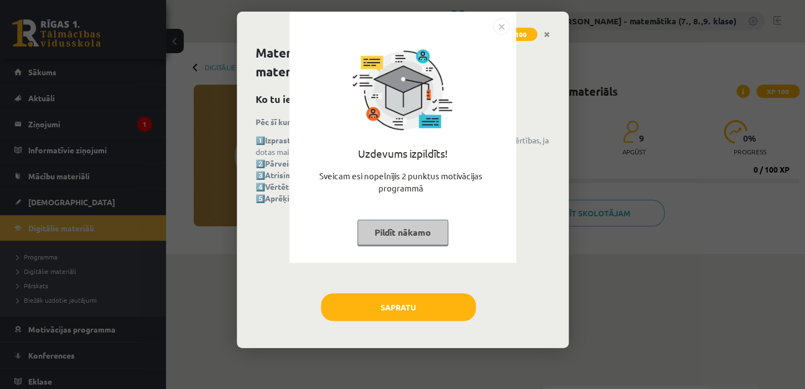
click at [405, 227] on button "Pildīt nākamo" at bounding box center [402, 232] width 91 height 25
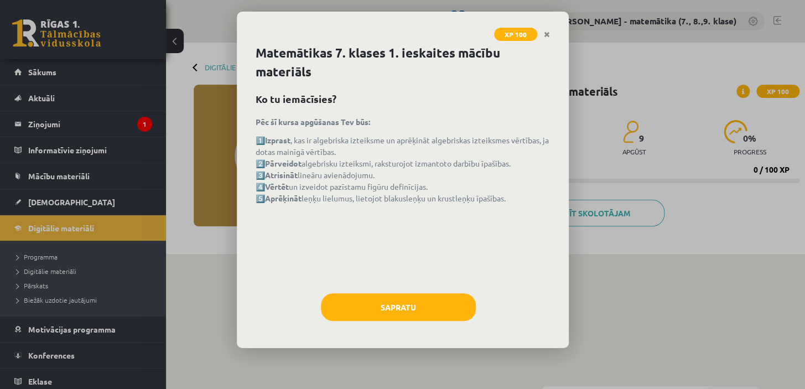
click at [36, 123] on div "XP 100 Matemātikas 7. klases 1. ieskaites mācību materiāls Ko tu iemācīsies? Pē…" at bounding box center [402, 194] width 805 height 389
click at [404, 306] on button "Sapratu" at bounding box center [398, 307] width 155 height 28
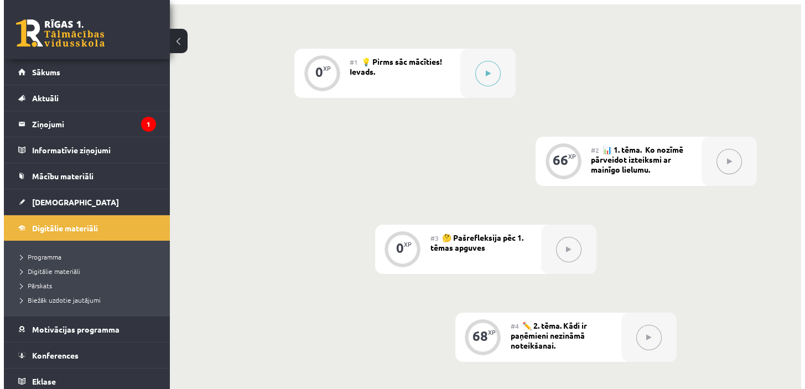
scroll to position [201, 0]
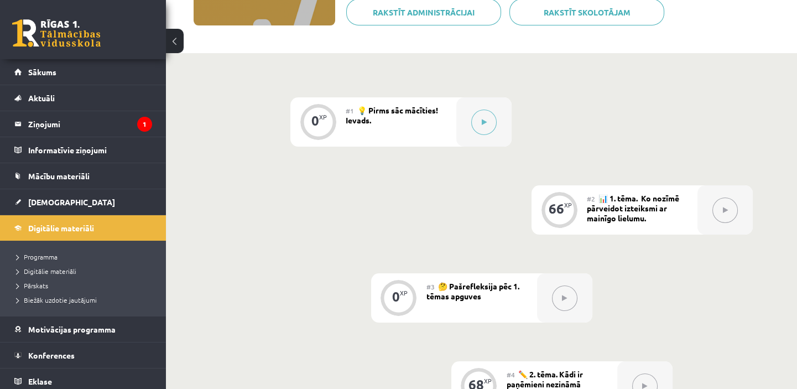
click at [484, 121] on icon at bounding box center [484, 122] width 5 height 7
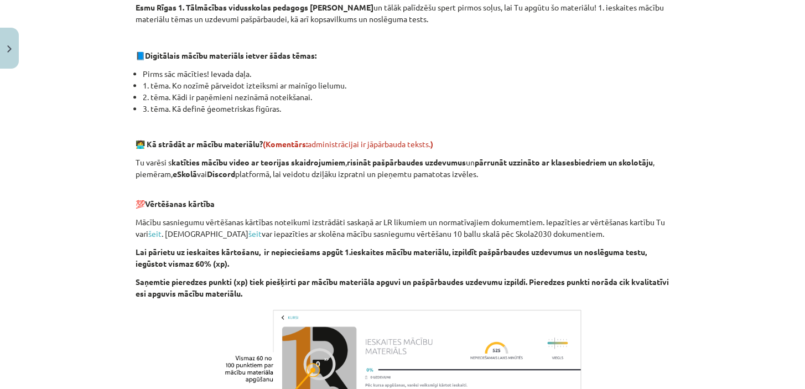
scroll to position [352, 0]
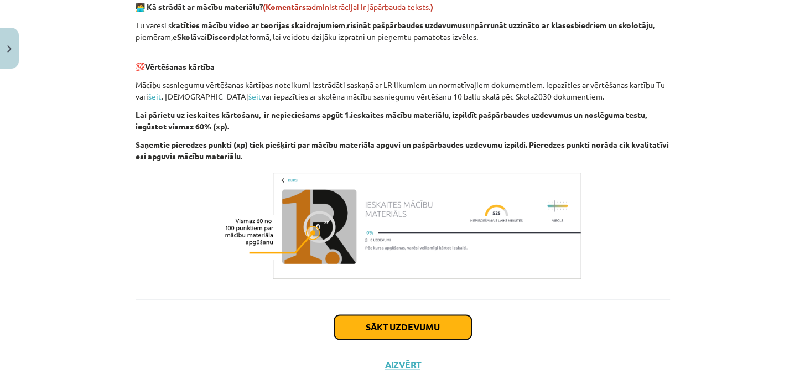
click at [420, 322] on button "Sākt uzdevumu" at bounding box center [402, 327] width 137 height 24
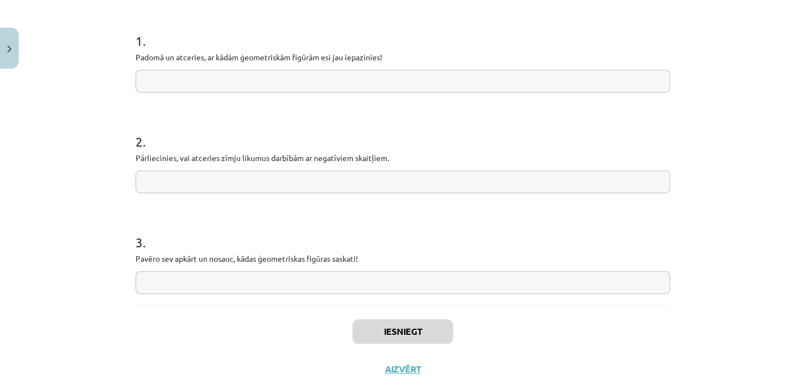
scroll to position [232, 0]
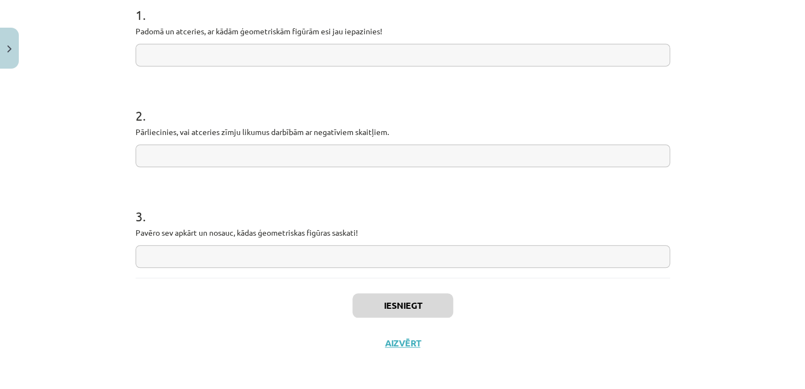
click at [191, 55] on input "text" at bounding box center [402, 55] width 534 height 23
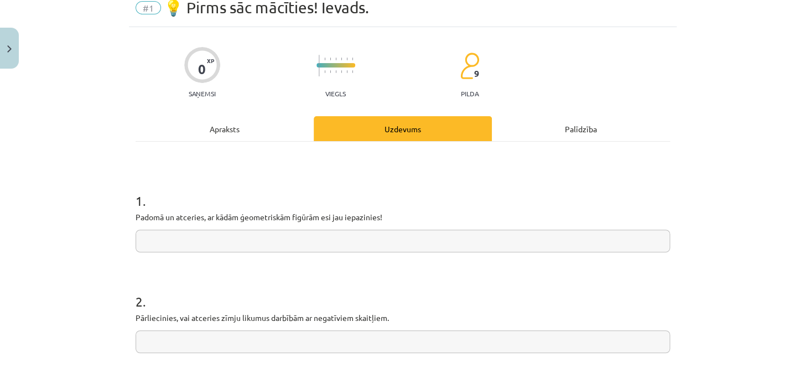
scroll to position [100, 0]
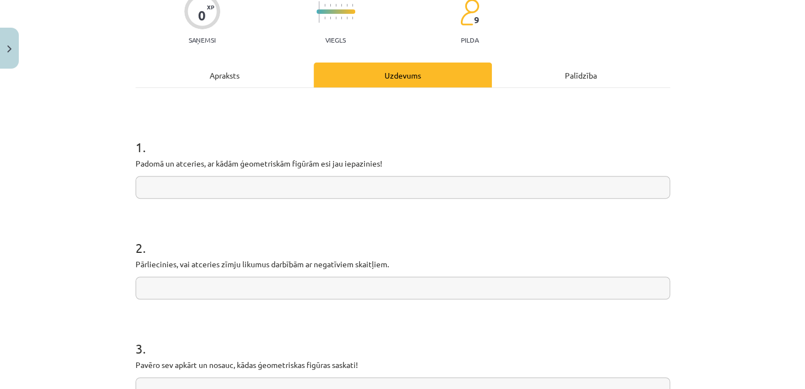
click at [218, 184] on input "text" at bounding box center [402, 187] width 534 height 23
type input "*********"
click at [156, 285] on input "text" at bounding box center [402, 287] width 534 height 23
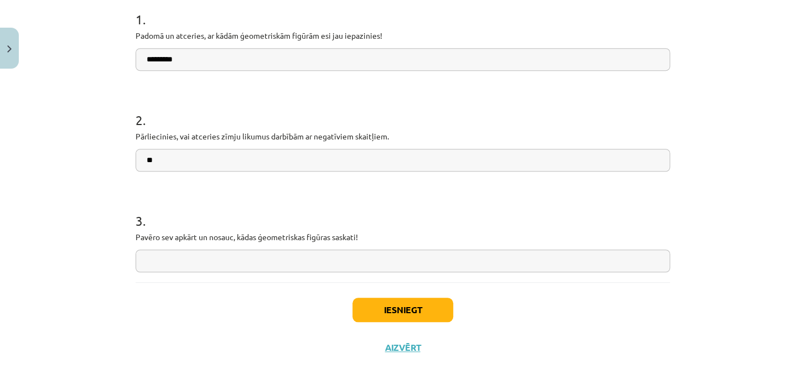
scroll to position [232, 0]
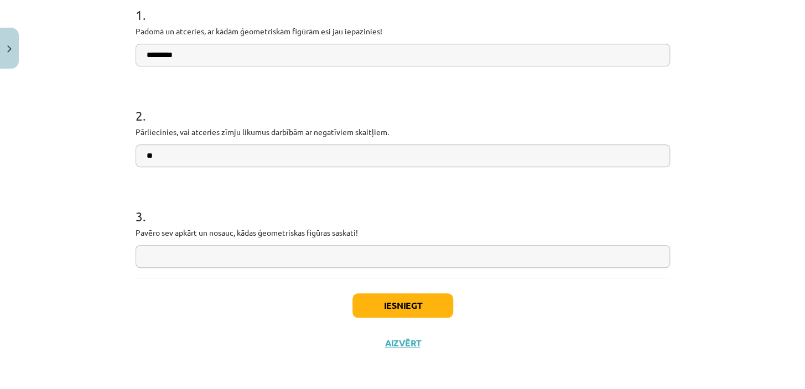
type input "**"
click at [220, 252] on input "text" at bounding box center [402, 256] width 534 height 23
type input "**"
click at [388, 304] on button "Iesniegt" at bounding box center [402, 305] width 101 height 24
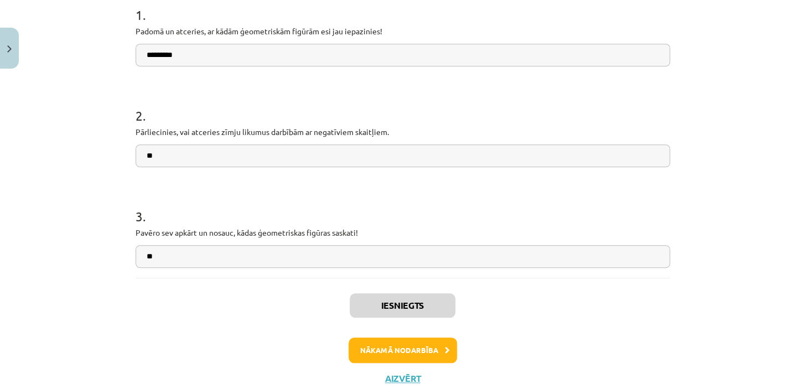
scroll to position [267, 0]
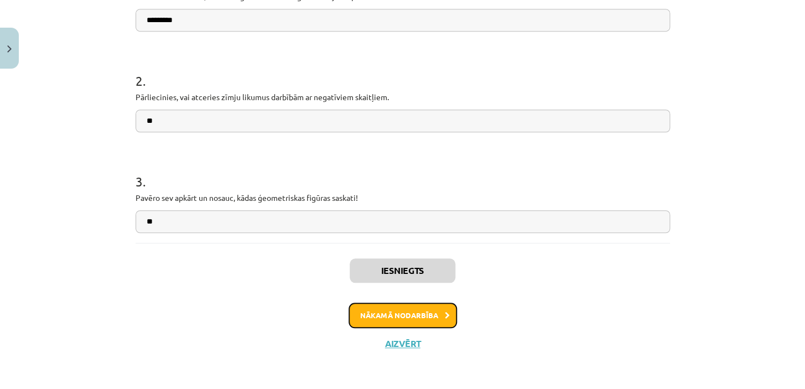
click at [412, 314] on button "Nākamā nodarbība" at bounding box center [402, 314] width 108 height 25
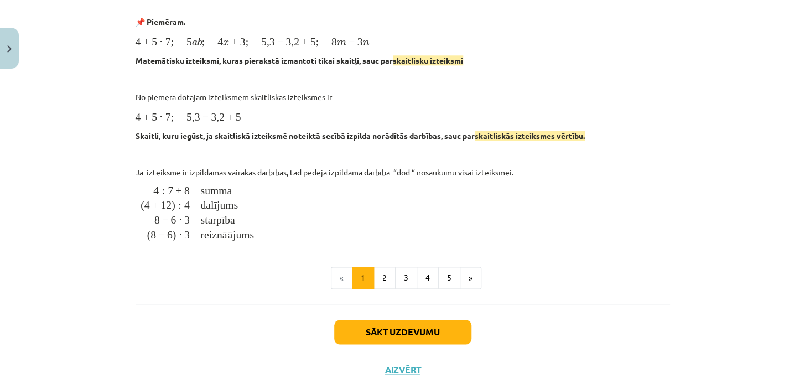
scroll to position [480, 0]
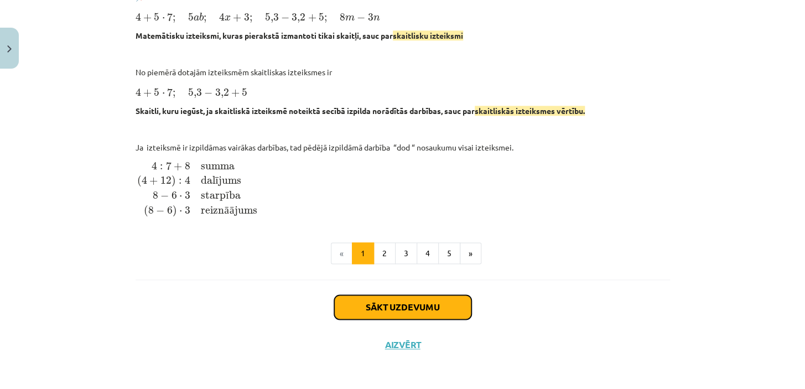
click at [391, 304] on button "Sākt uzdevumu" at bounding box center [402, 307] width 137 height 24
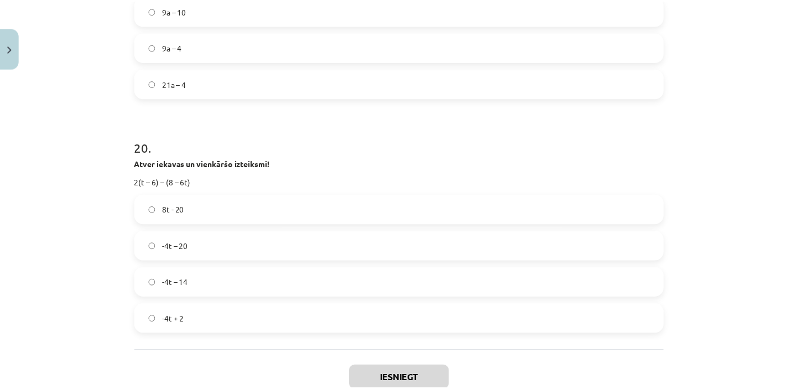
scroll to position [4527, 0]
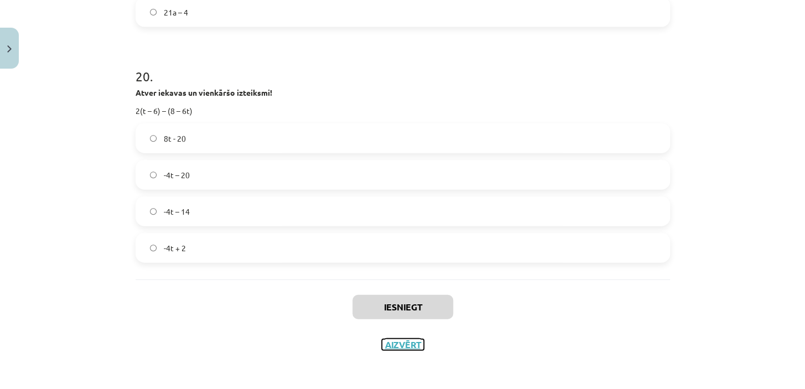
click at [397, 343] on button "Aizvērt" at bounding box center [403, 344] width 42 height 11
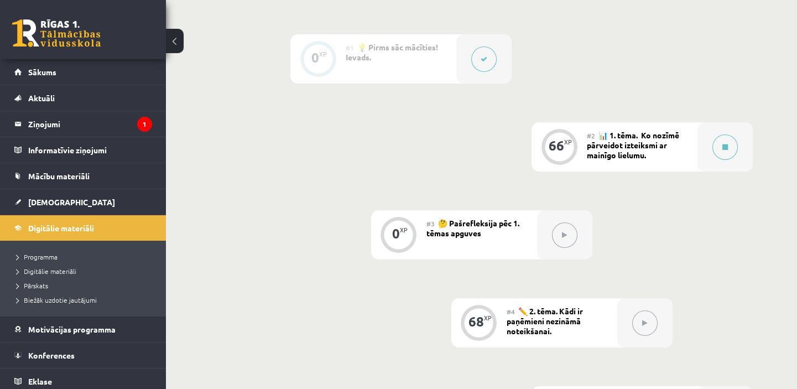
scroll to position [402, 0]
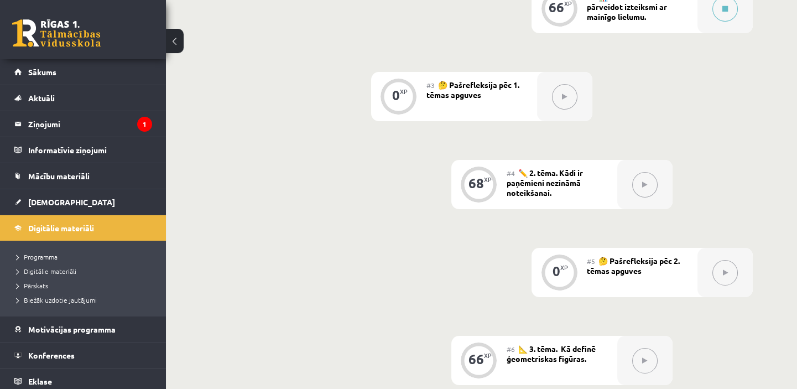
click at [645, 186] on icon at bounding box center [644, 184] width 5 height 7
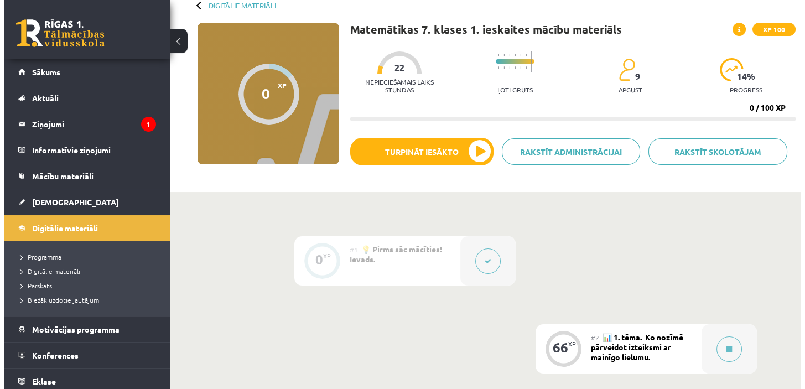
scroll to position [0, 0]
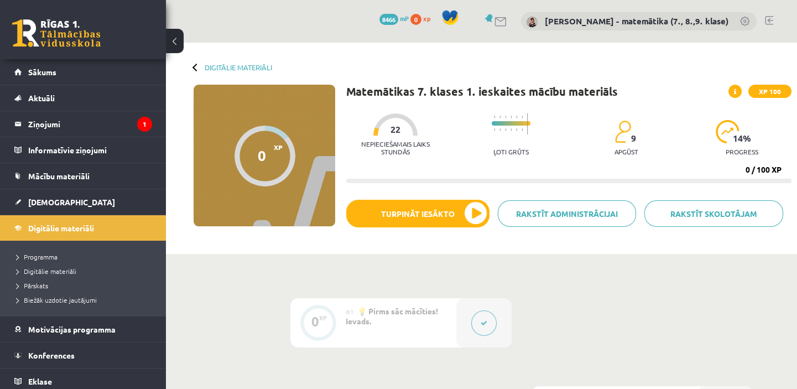
click at [41, 124] on legend "Ziņojumi 1" at bounding box center [90, 123] width 124 height 25
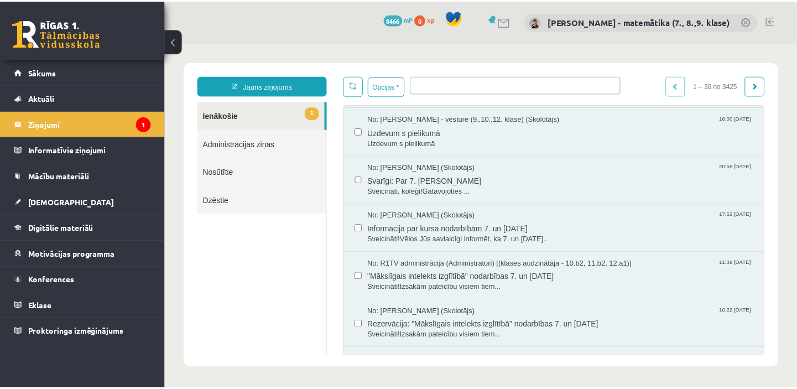
scroll to position [150, 0]
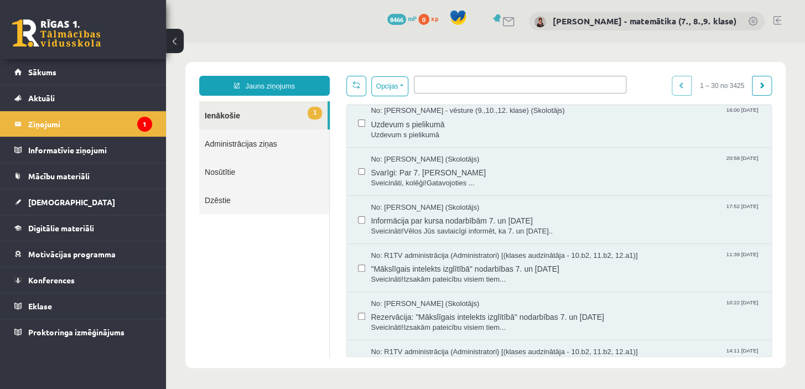
click at [72, 227] on span "Digitālie materiāli" at bounding box center [61, 228] width 66 height 10
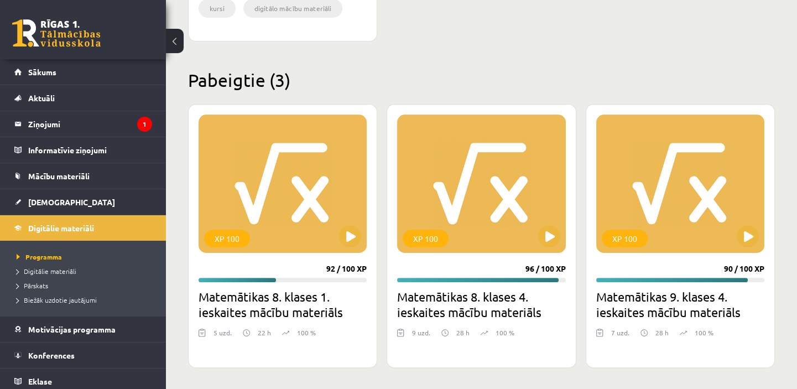
scroll to position [931, 0]
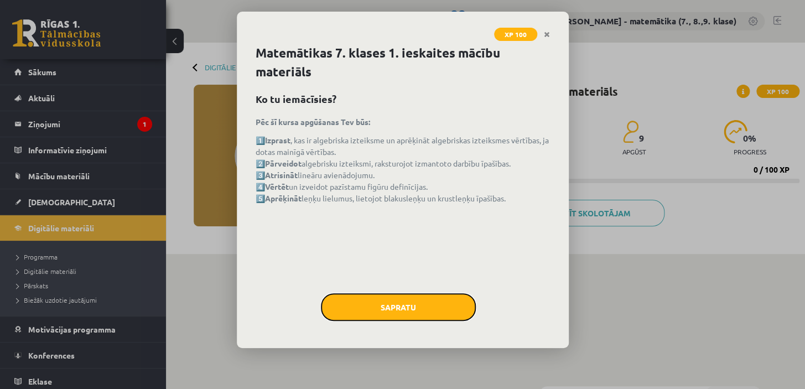
click at [407, 308] on button "Sapratu" at bounding box center [398, 307] width 155 height 28
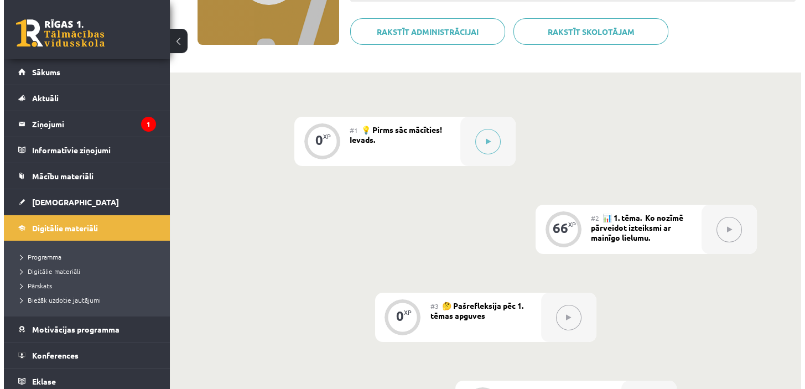
scroll to position [201, 0]
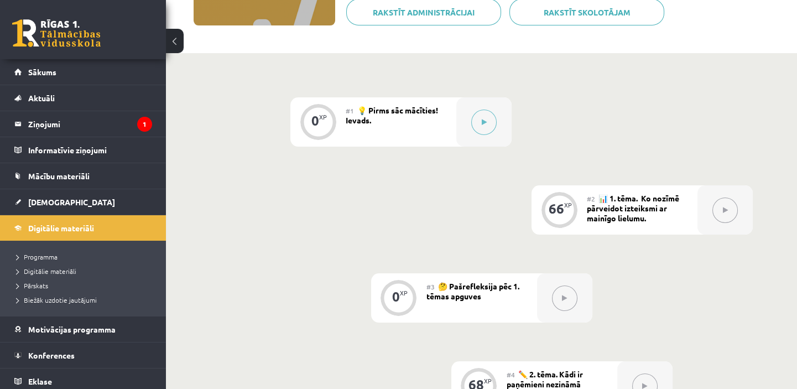
click at [483, 119] on icon at bounding box center [484, 122] width 5 height 7
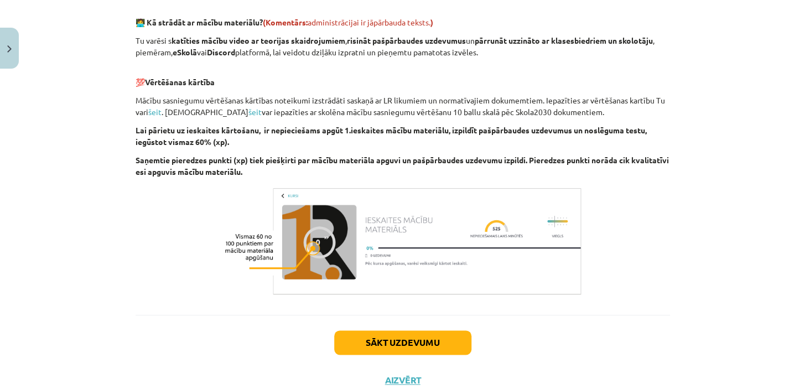
scroll to position [373, 0]
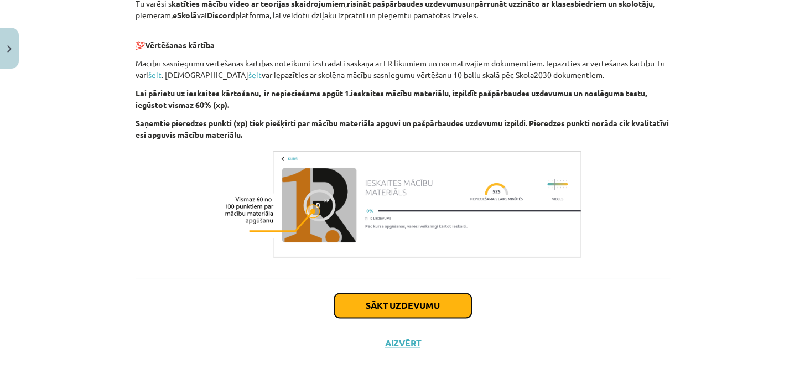
click at [442, 305] on button "Sākt uzdevumu" at bounding box center [402, 305] width 137 height 24
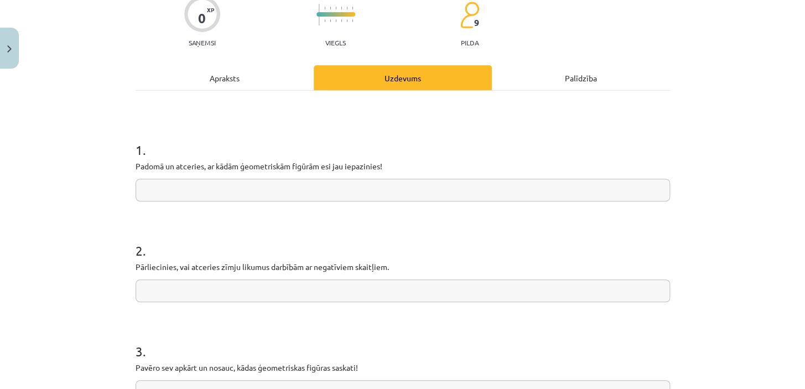
scroll to position [28, 0]
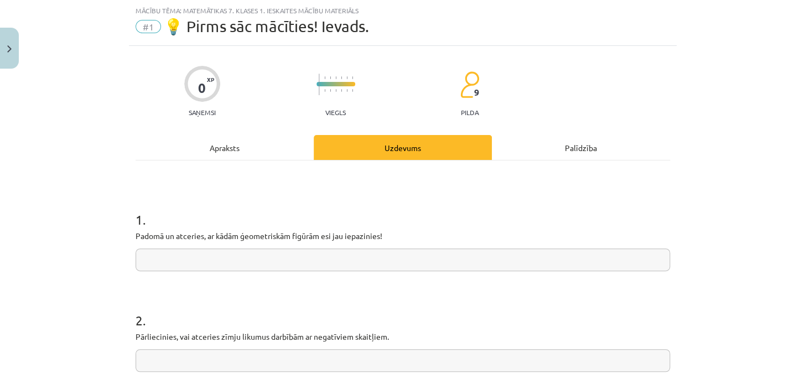
click at [221, 363] on input "text" at bounding box center [402, 360] width 534 height 23
type input "*"
click at [182, 259] on input "text" at bounding box center [402, 259] width 534 height 23
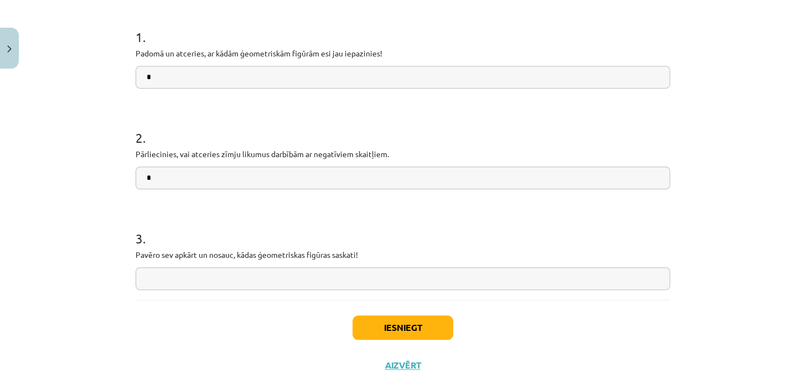
scroll to position [232, 0]
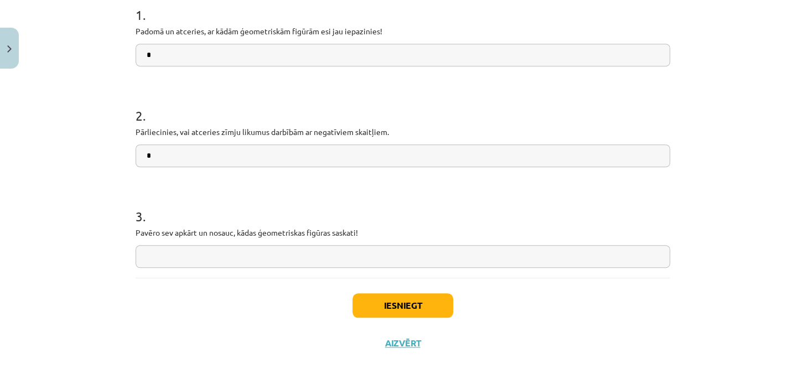
type input "*"
click at [196, 249] on input "text" at bounding box center [402, 256] width 534 height 23
type input "*"
click at [403, 309] on button "Iesniegt" at bounding box center [402, 305] width 101 height 24
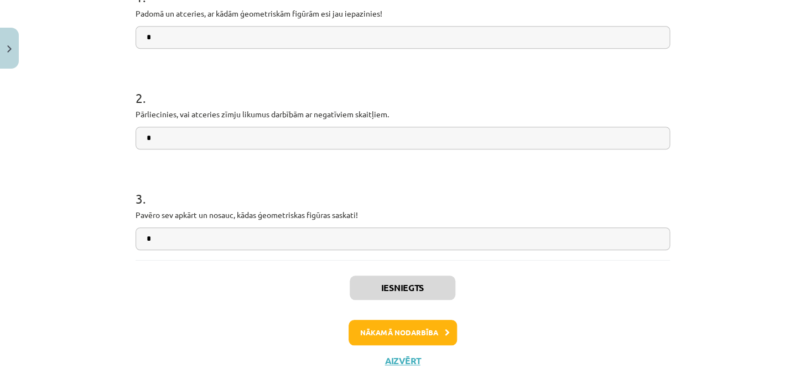
scroll to position [267, 0]
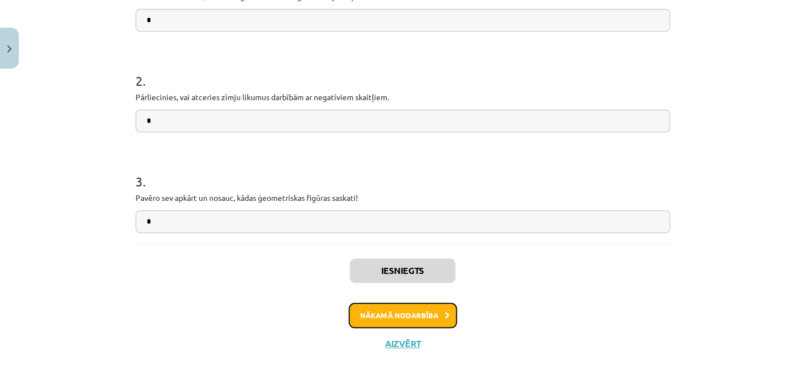
click at [433, 316] on button "Nākamā nodarbība" at bounding box center [402, 314] width 108 height 25
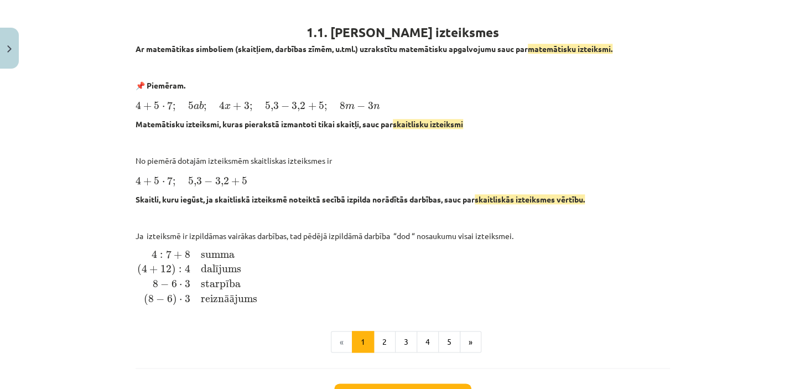
scroll to position [480, 0]
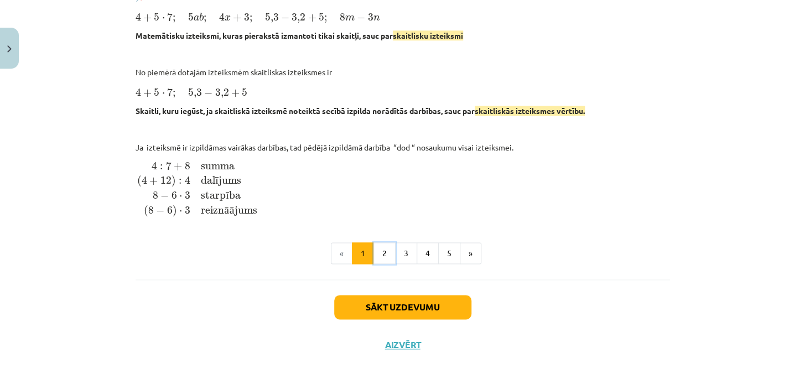
click at [384, 250] on button "2" at bounding box center [384, 253] width 22 height 22
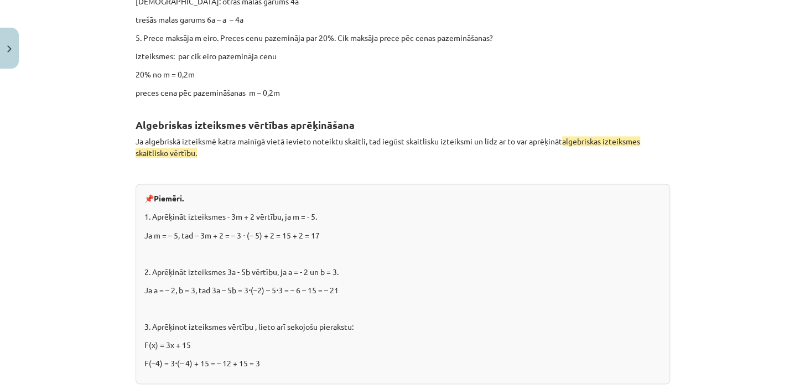
scroll to position [751, 0]
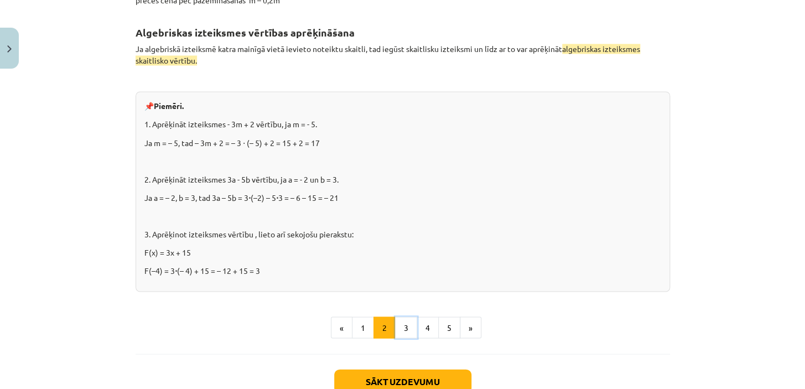
click at [406, 325] on button "3" at bounding box center [406, 327] width 22 height 22
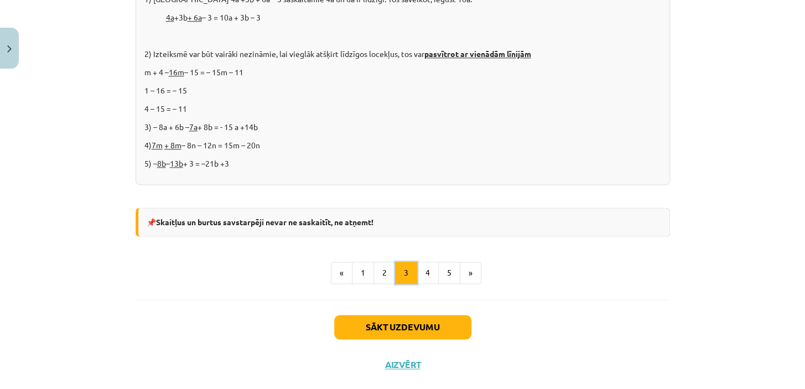
scroll to position [499, 0]
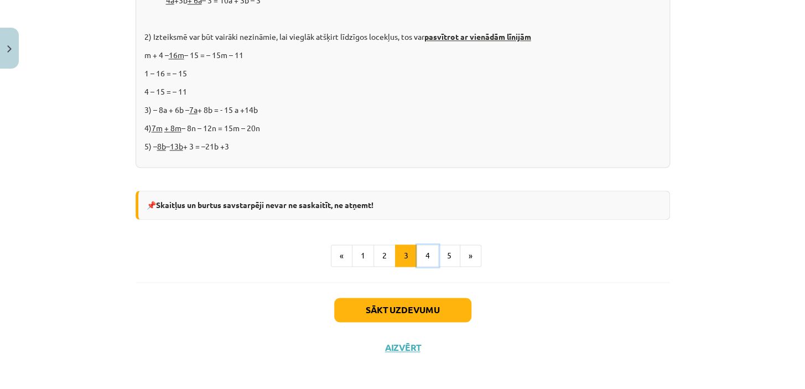
click at [427, 260] on button "4" at bounding box center [427, 255] width 22 height 22
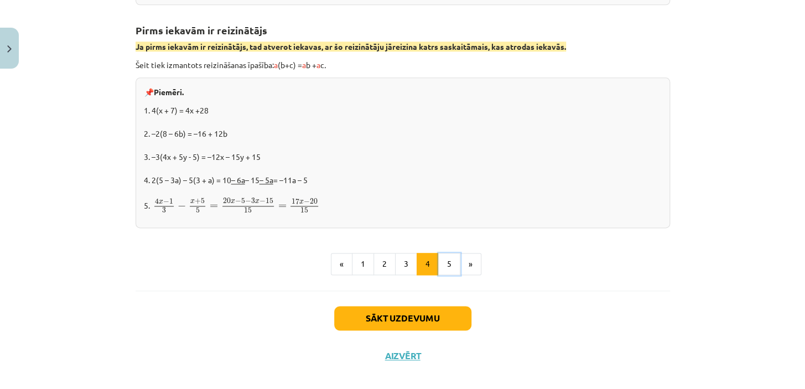
click at [441, 263] on button "5" at bounding box center [449, 264] width 22 height 22
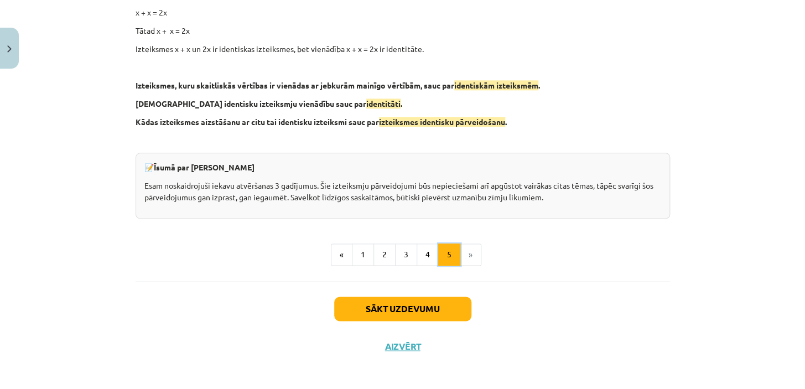
scroll to position [505, 0]
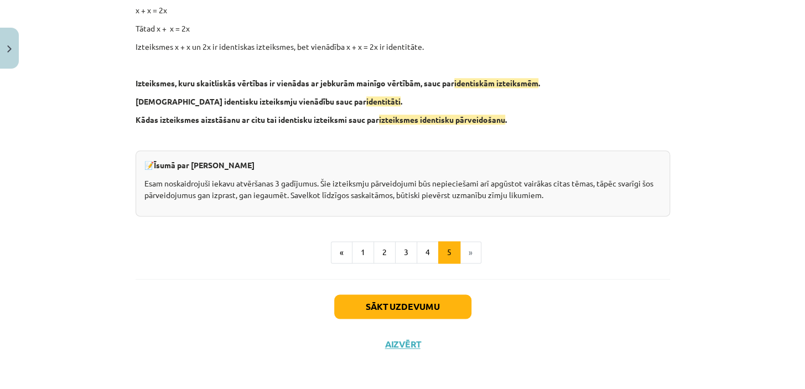
click at [466, 255] on li "»" at bounding box center [470, 252] width 21 height 22
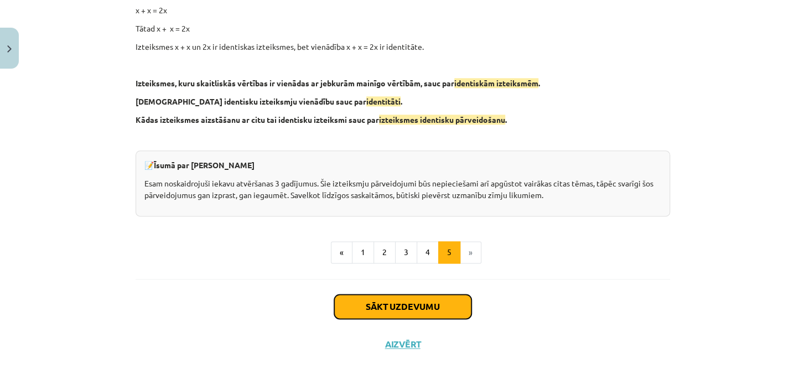
click at [412, 311] on button "Sākt uzdevumu" at bounding box center [402, 306] width 137 height 24
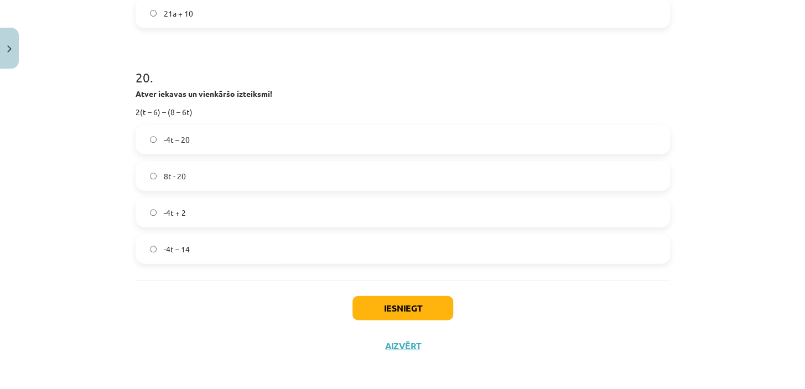
scroll to position [4527, 0]
click at [387, 304] on button "Iesniegt" at bounding box center [402, 307] width 101 height 24
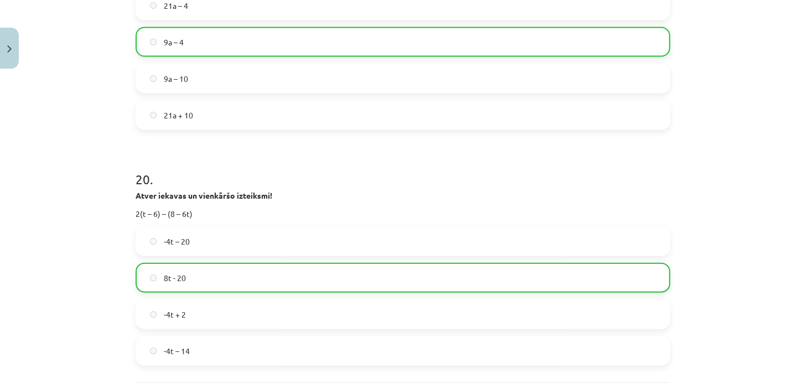
scroll to position [4562, 0]
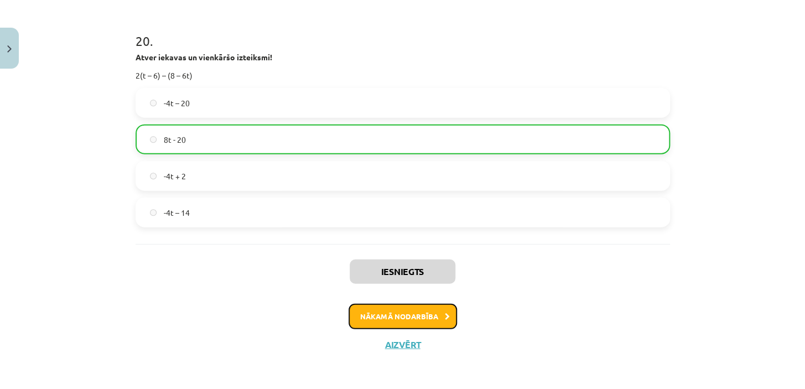
click at [414, 312] on button "Nākamā nodarbība" at bounding box center [402, 316] width 108 height 25
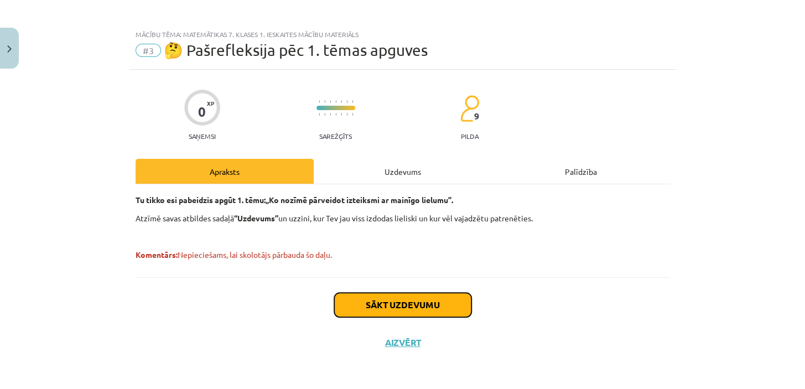
click at [409, 305] on button "Sākt uzdevumu" at bounding box center [402, 305] width 137 height 24
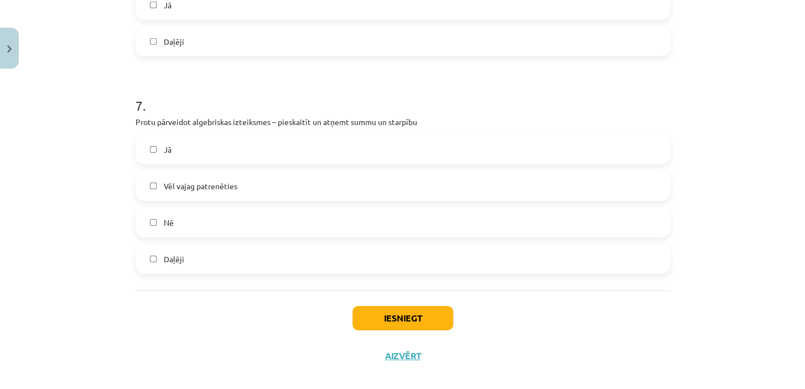
scroll to position [1458, 0]
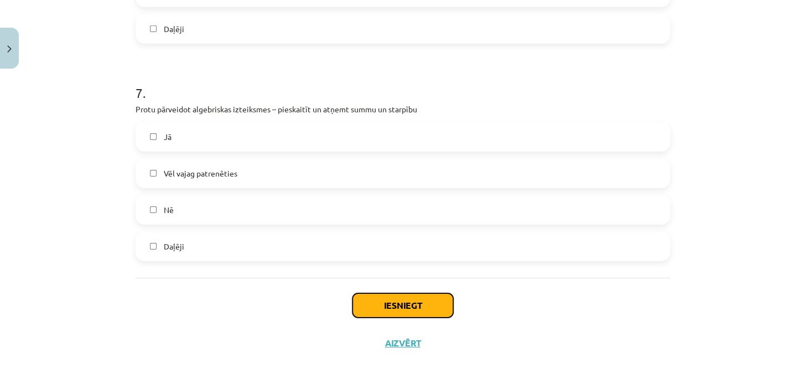
click at [415, 305] on button "Iesniegt" at bounding box center [402, 305] width 101 height 24
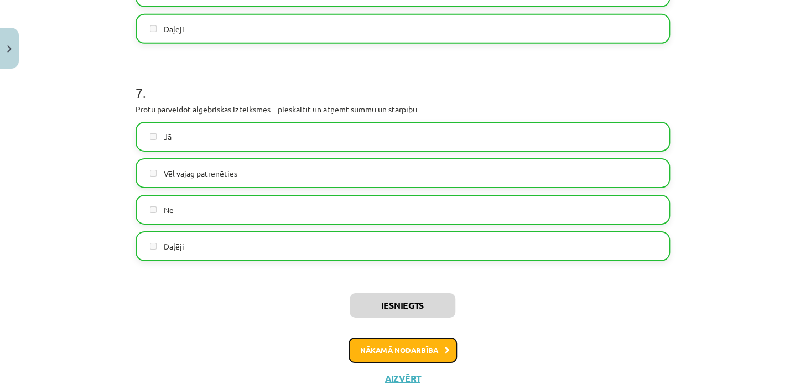
click at [403, 350] on button "Nākamā nodarbība" at bounding box center [402, 349] width 108 height 25
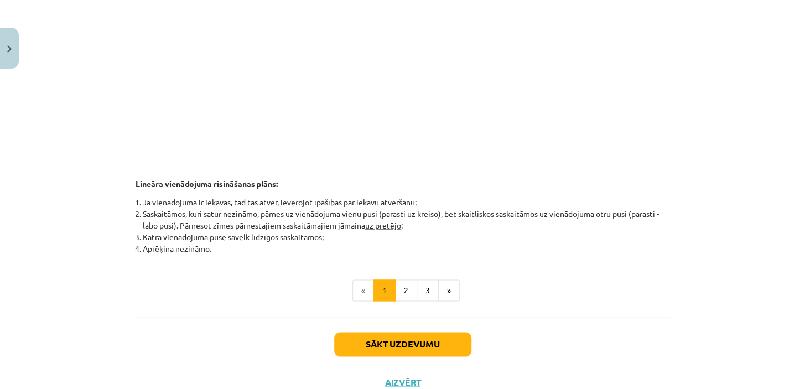
scroll to position [530, 0]
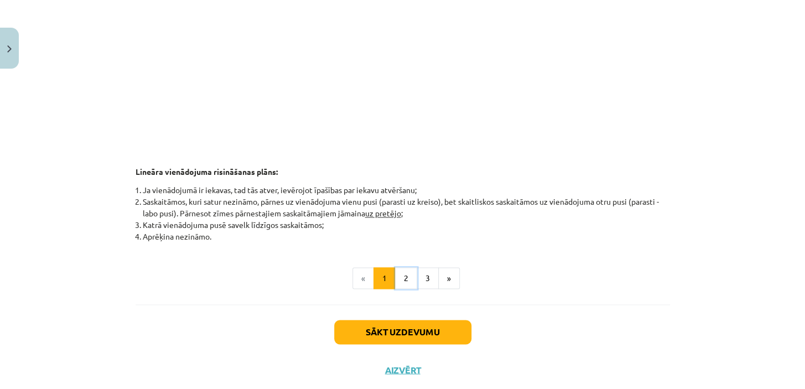
click at [403, 278] on button "2" at bounding box center [406, 278] width 22 height 22
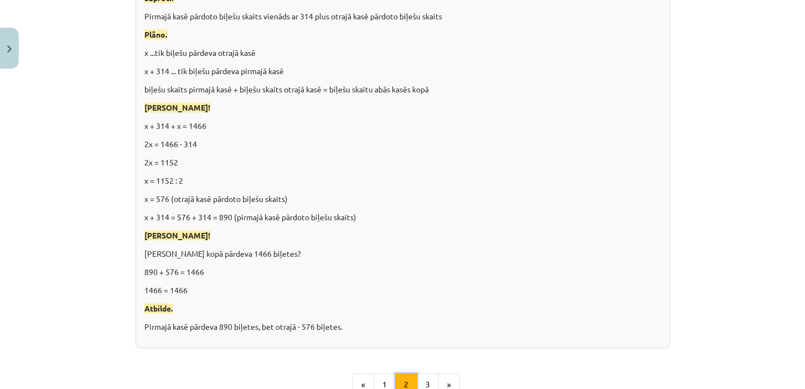
scroll to position [681, 0]
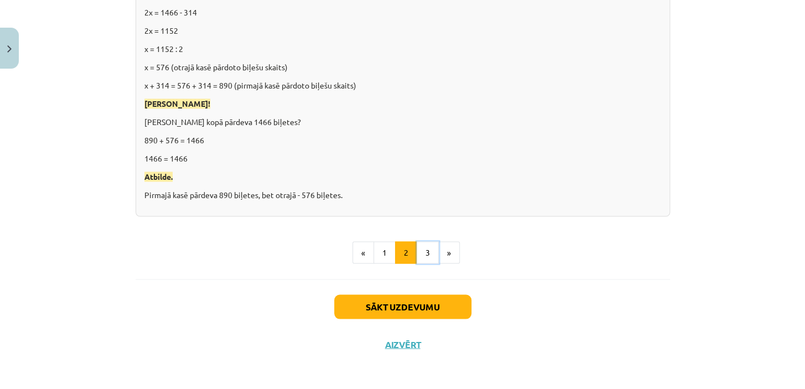
click at [424, 253] on button "3" at bounding box center [427, 252] width 22 height 22
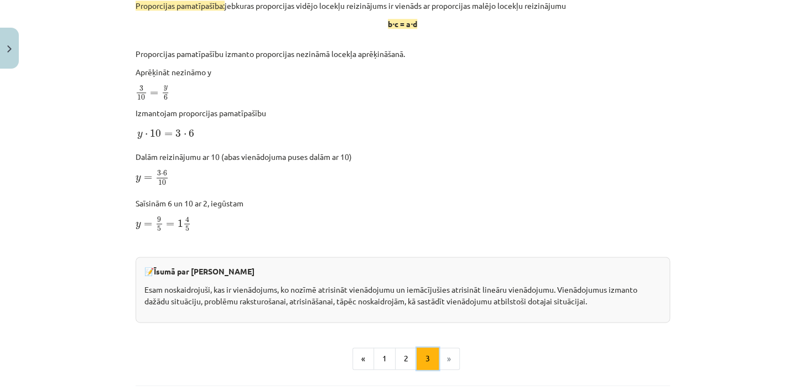
scroll to position [595, 0]
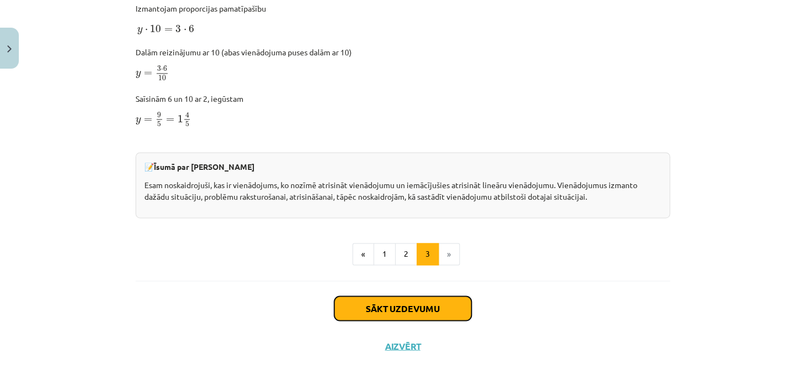
click at [420, 305] on button "Sākt uzdevumu" at bounding box center [402, 308] width 137 height 24
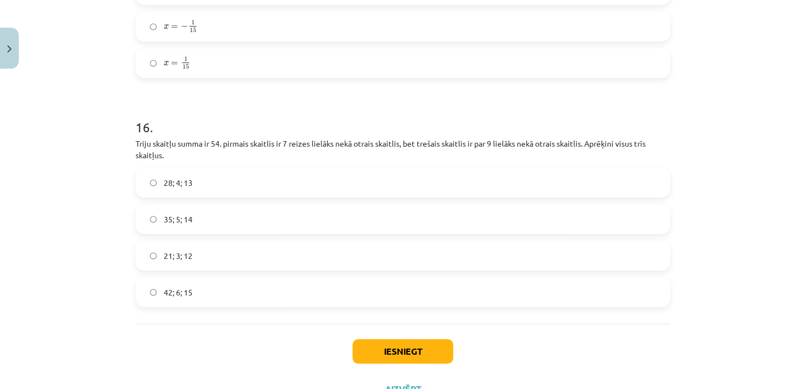
scroll to position [3418, 0]
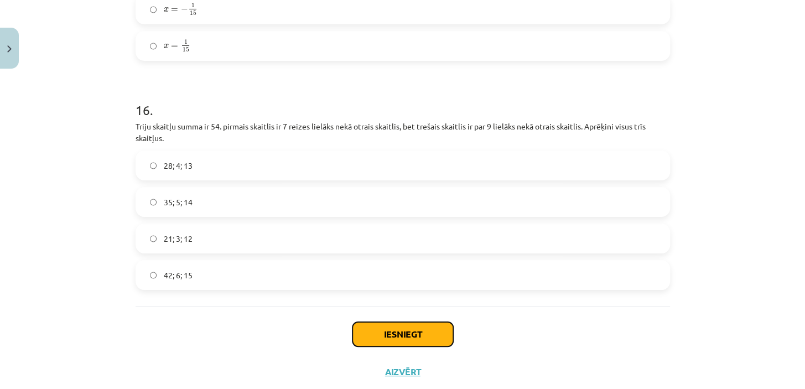
click at [416, 332] on button "Iesniegt" at bounding box center [402, 334] width 101 height 24
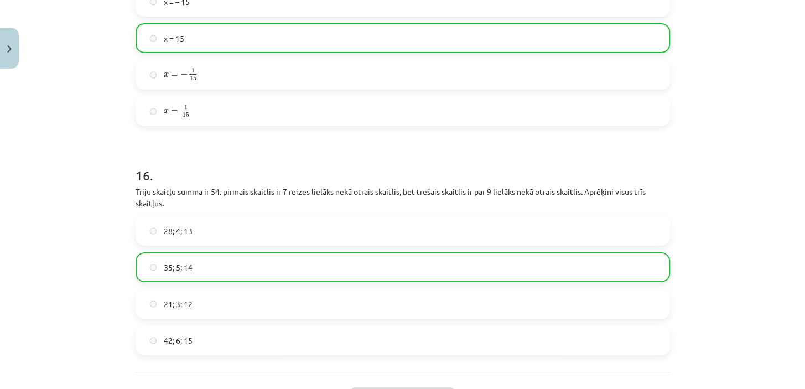
scroll to position [3481, 0]
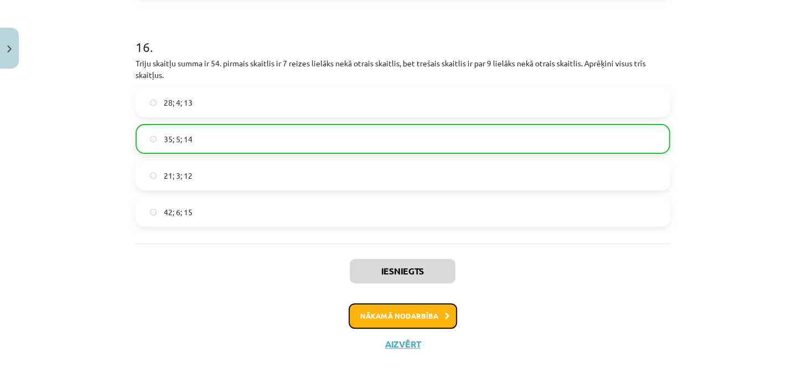
click at [445, 312] on icon at bounding box center [447, 315] width 5 height 7
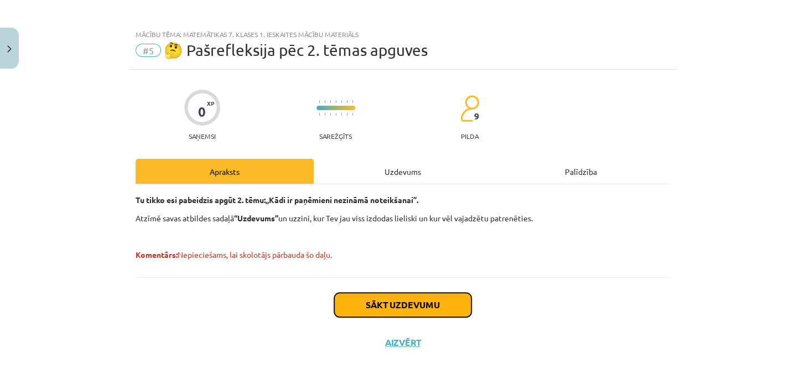
click at [405, 302] on button "Sākt uzdevumu" at bounding box center [402, 305] width 137 height 24
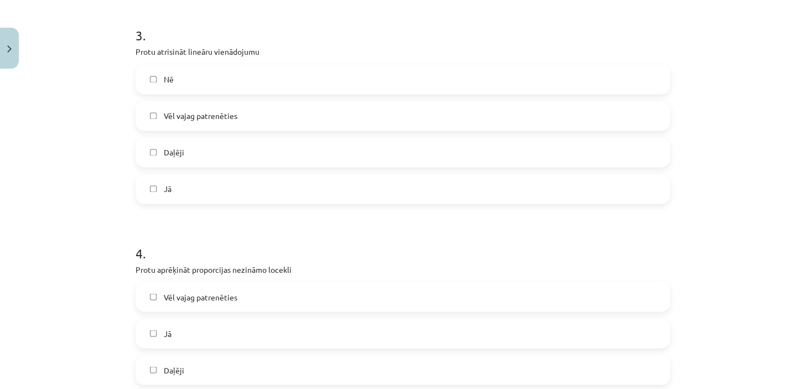
scroll to position [808, 0]
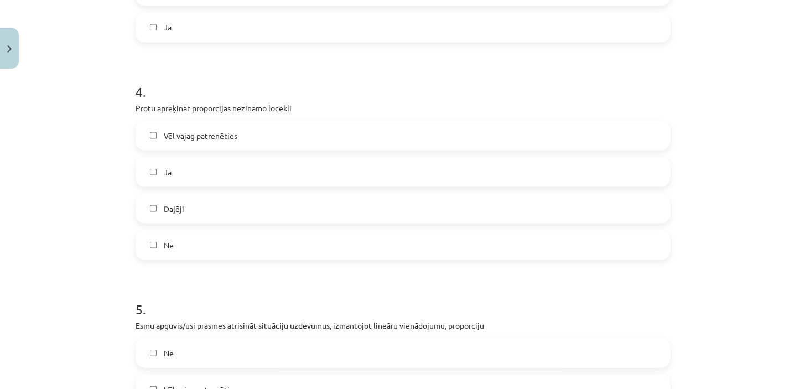
click at [167, 223] on div "Vēl vajag patrenēties Jā Daļēji Nē" at bounding box center [402, 189] width 534 height 139
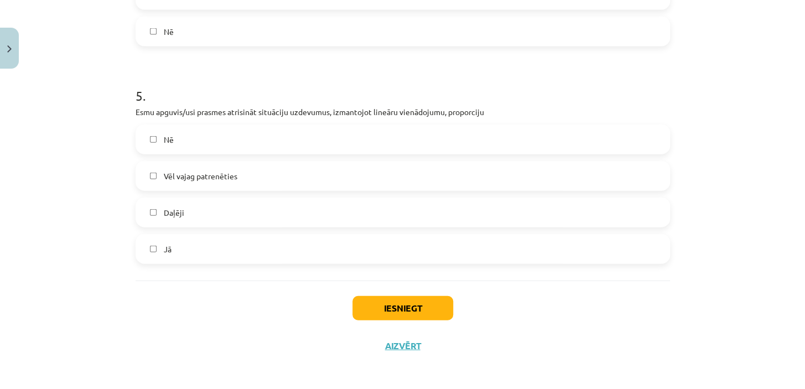
scroll to position [1024, 0]
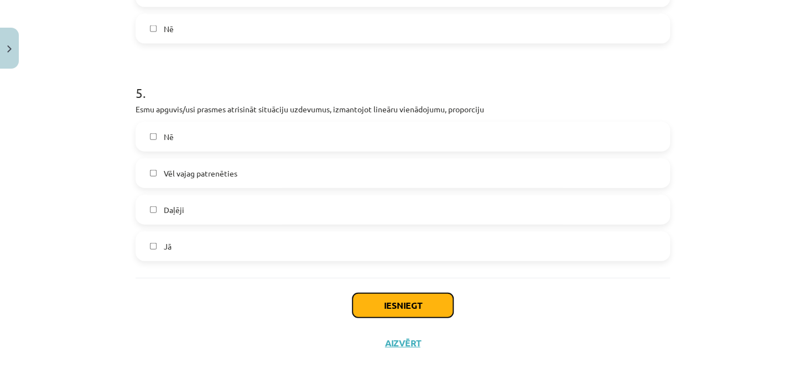
click at [387, 304] on button "Iesniegt" at bounding box center [402, 305] width 101 height 24
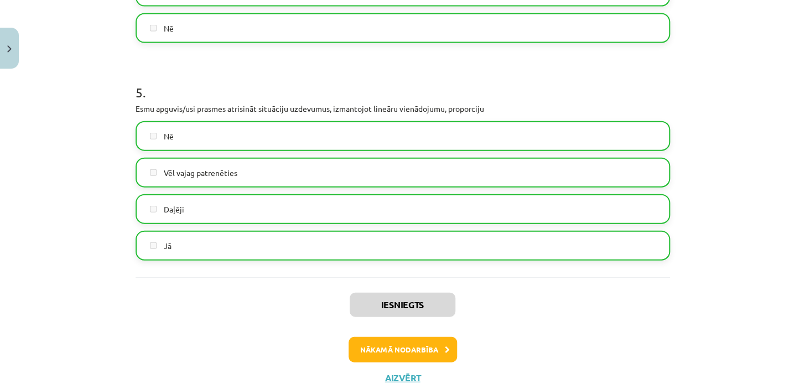
scroll to position [1058, 0]
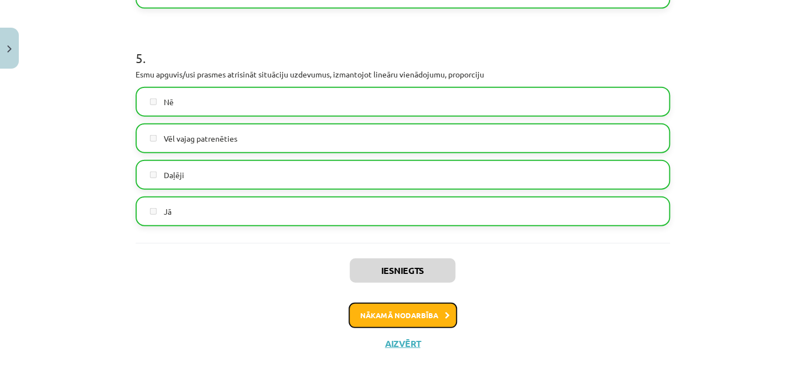
click at [405, 314] on button "Nākamā nodarbība" at bounding box center [402, 314] width 108 height 25
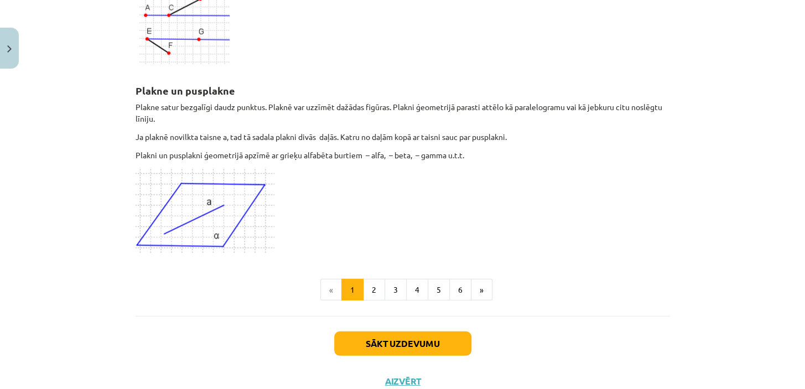
scroll to position [2985, 0]
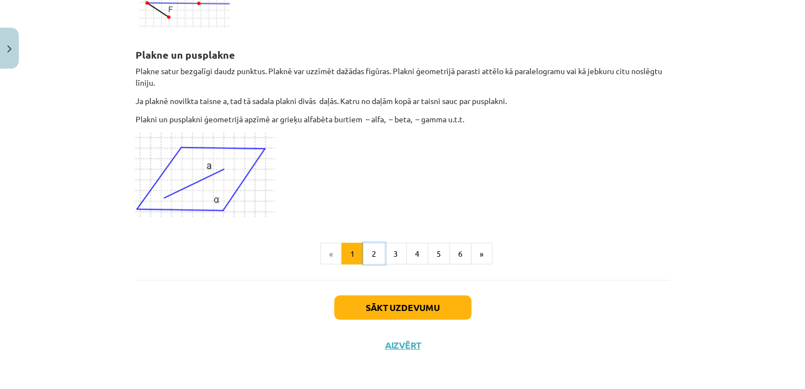
click at [373, 252] on button "2" at bounding box center [374, 254] width 22 height 22
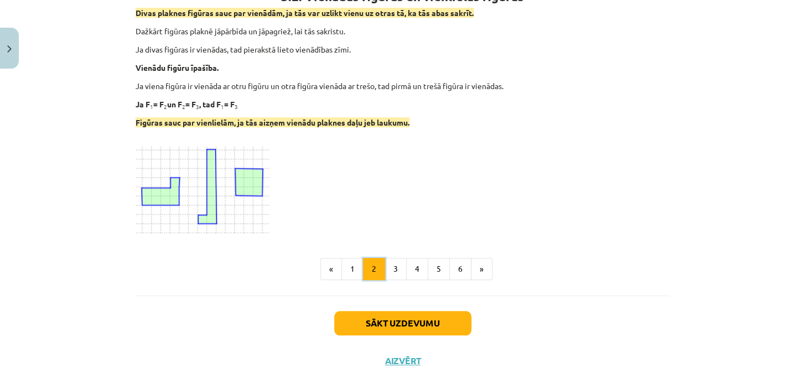
scroll to position [246, 0]
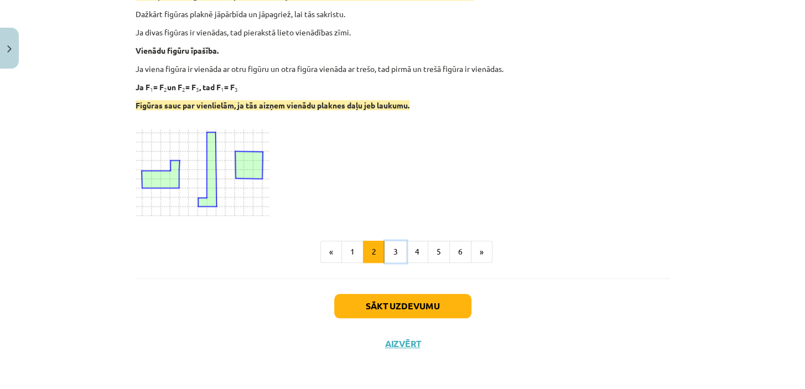
click at [388, 257] on button "3" at bounding box center [395, 252] width 22 height 22
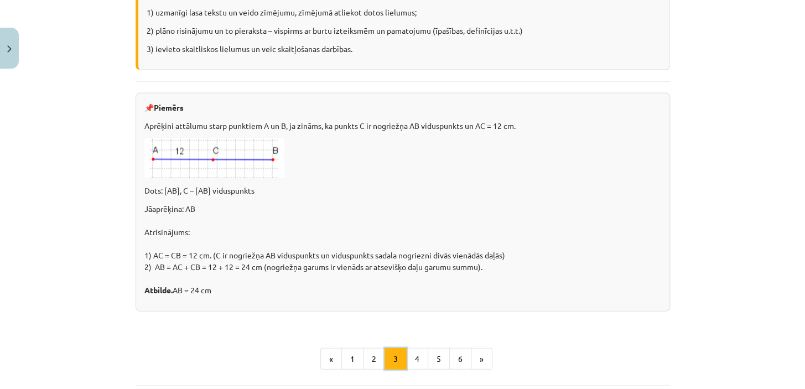
scroll to position [986, 0]
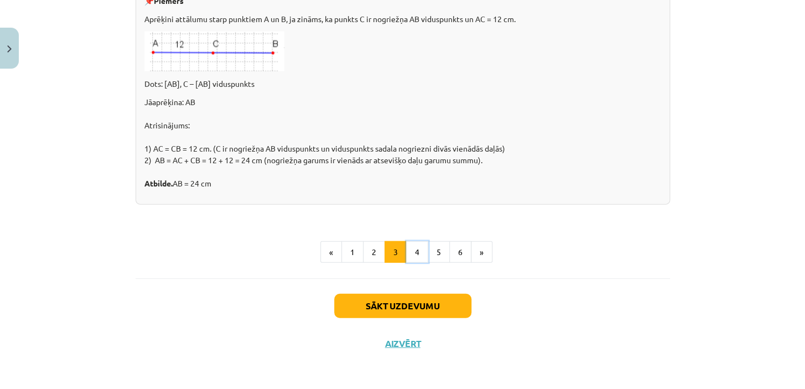
click at [410, 248] on button "4" at bounding box center [417, 252] width 22 height 22
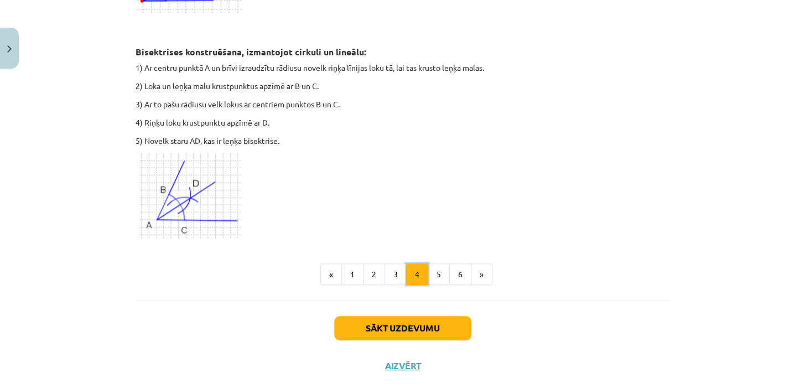
scroll to position [1977, 0]
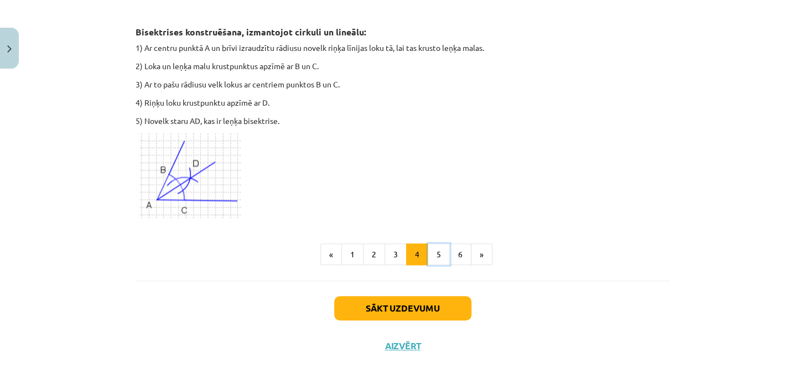
click at [434, 253] on button "5" at bounding box center [438, 254] width 22 height 22
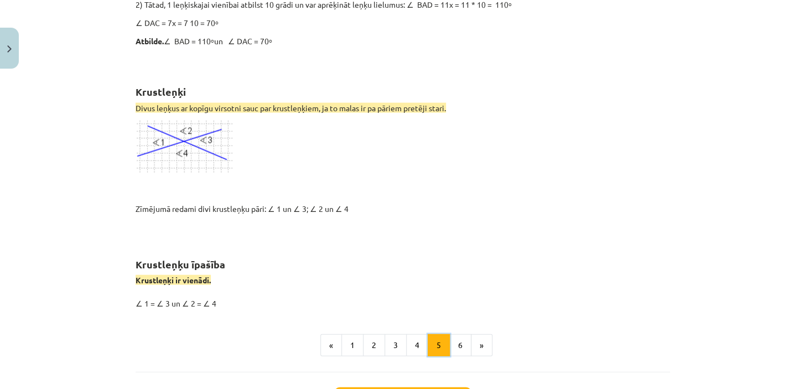
scroll to position [995, 0]
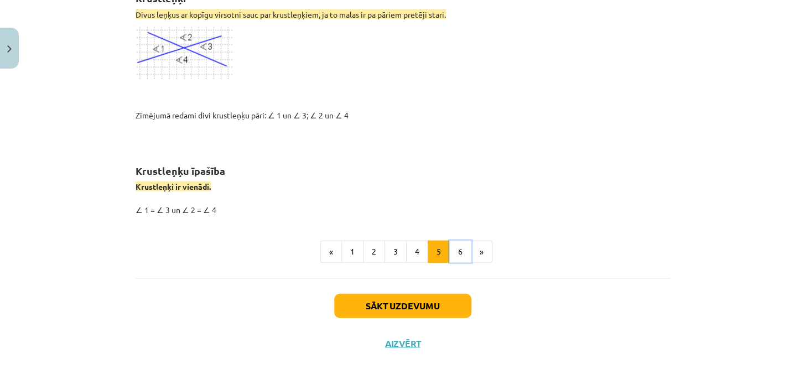
click at [458, 249] on button "6" at bounding box center [460, 252] width 22 height 22
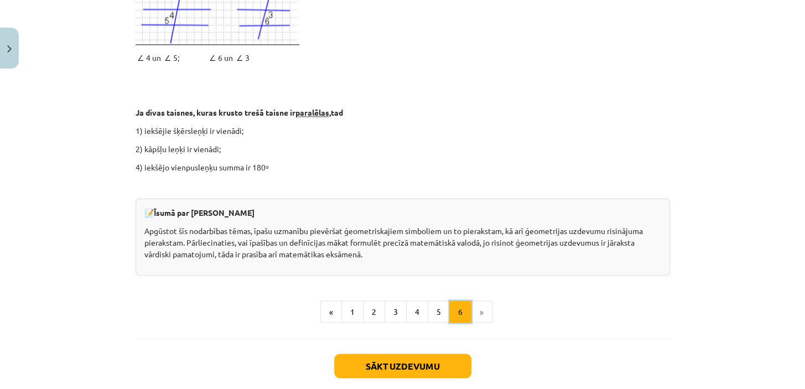
scroll to position [659, 0]
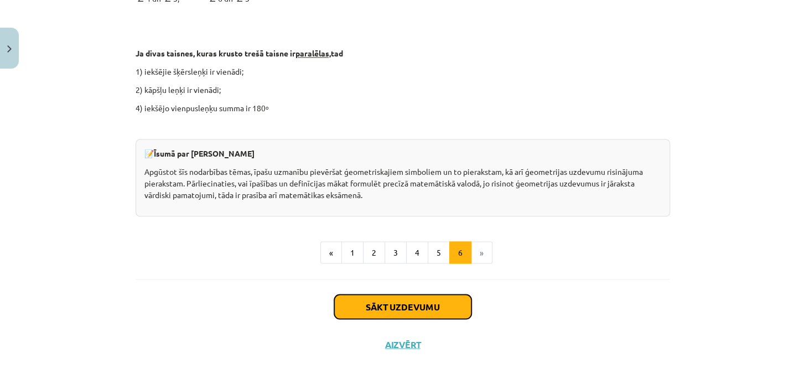
click at [409, 305] on button "Sākt uzdevumu" at bounding box center [402, 306] width 137 height 24
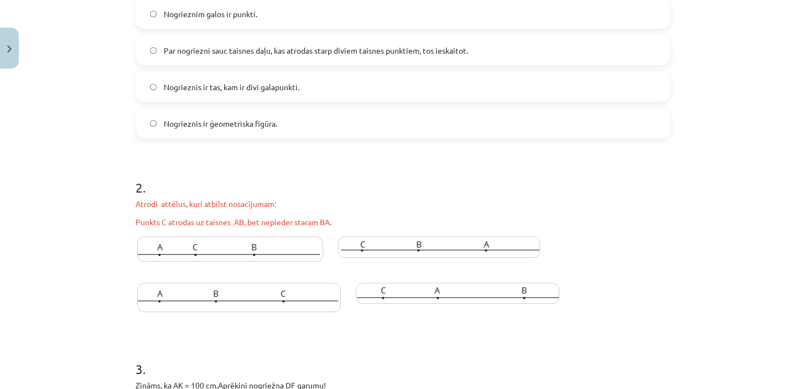
scroll to position [352, 0]
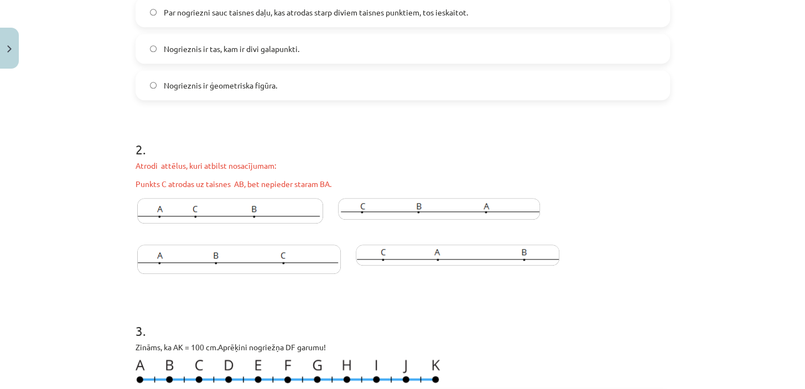
click at [372, 209] on img at bounding box center [439, 209] width 202 height 22
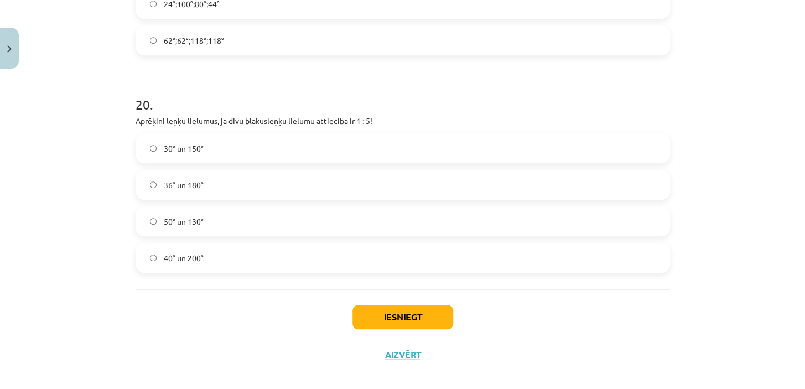
scroll to position [5551, 0]
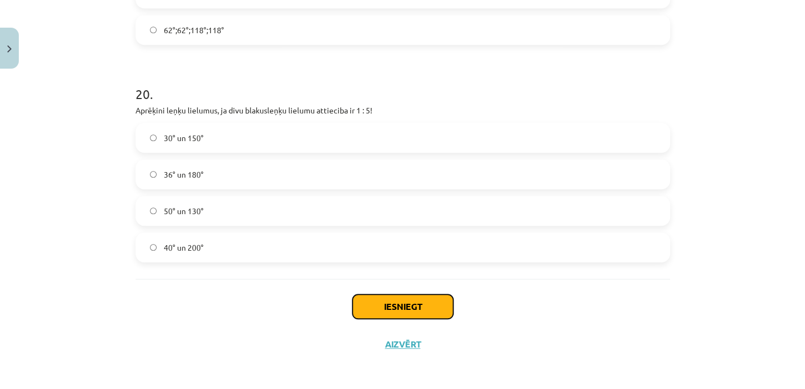
click at [376, 301] on button "Iesniegt" at bounding box center [402, 306] width 101 height 24
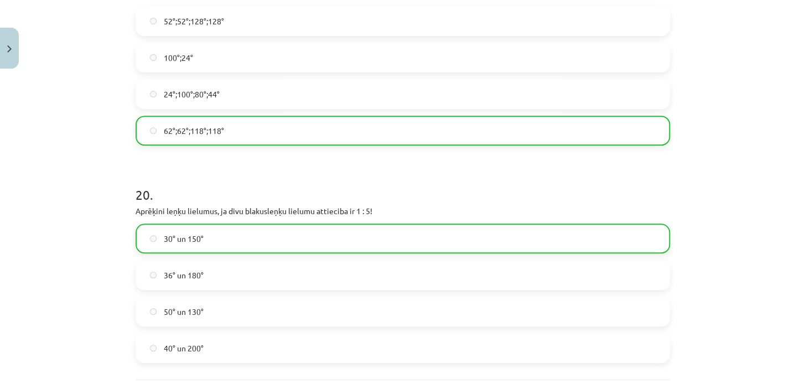
scroll to position [5585, 0]
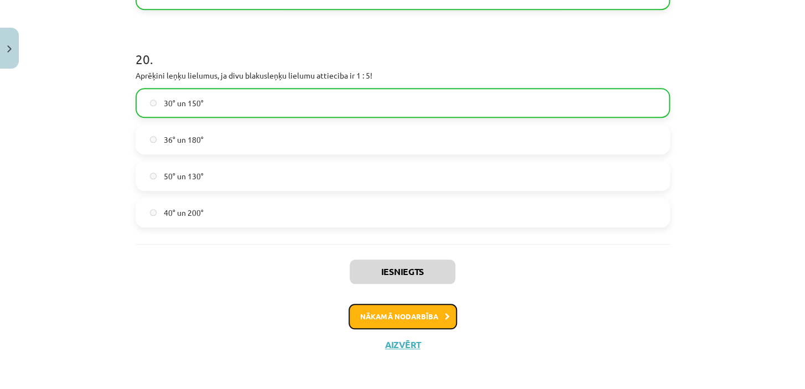
click at [421, 315] on button "Nākamā nodarbība" at bounding box center [402, 316] width 108 height 25
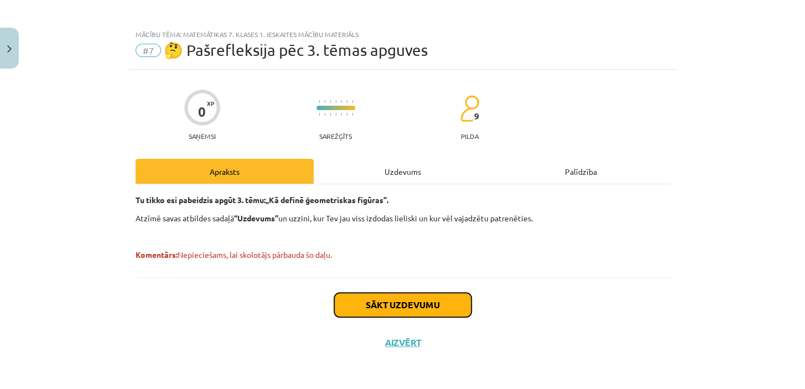
click at [402, 304] on button "Sākt uzdevumu" at bounding box center [402, 305] width 137 height 24
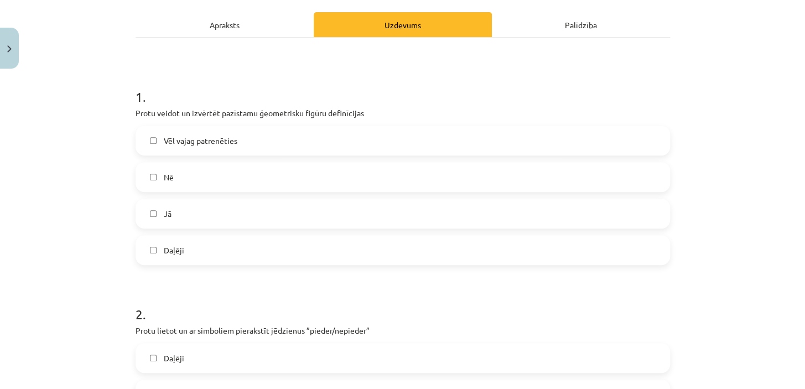
scroll to position [155, 0]
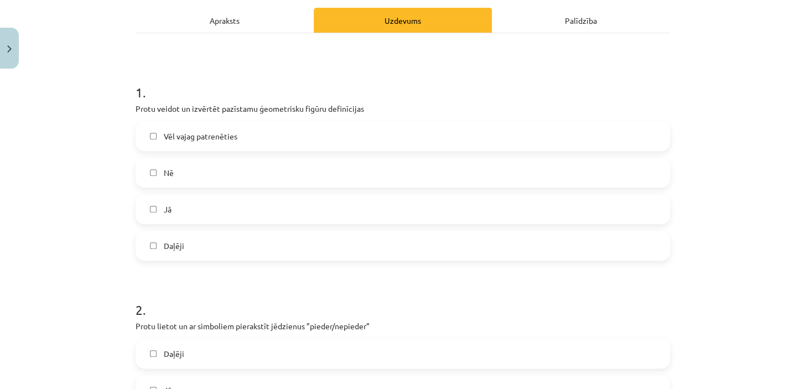
click at [141, 246] on label "Daļēji" at bounding box center [403, 246] width 532 height 28
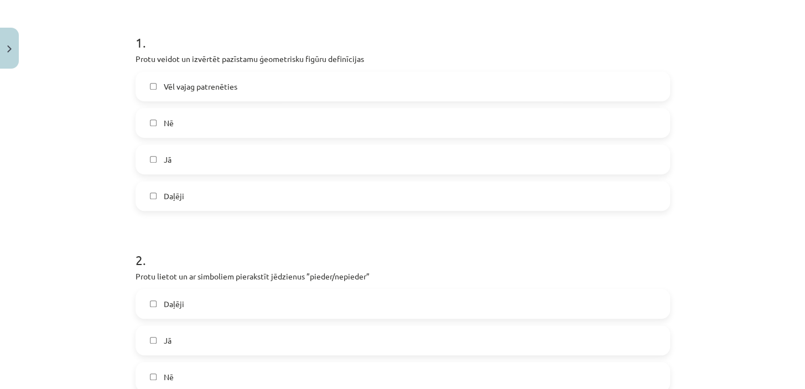
scroll to position [356, 0]
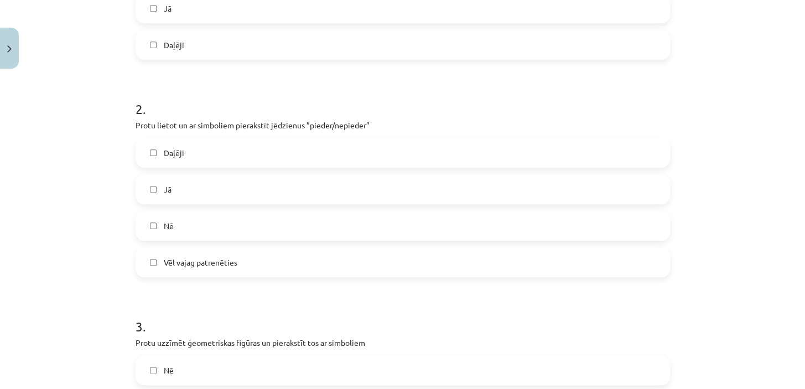
click at [142, 367] on label "Nē" at bounding box center [403, 370] width 532 height 28
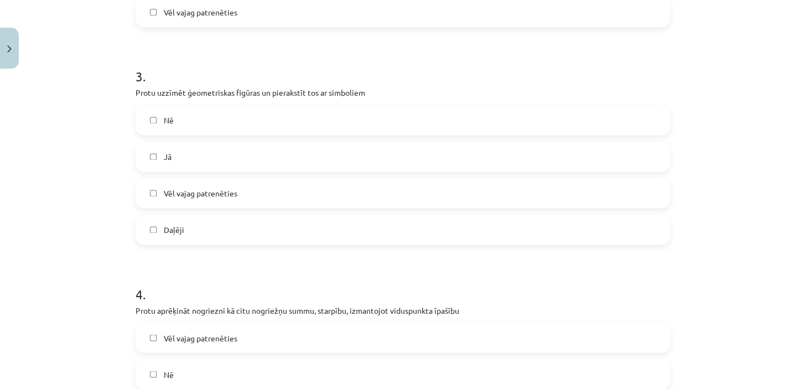
scroll to position [607, 0]
click at [159, 333] on label "Vēl vajag patrenēties" at bounding box center [403, 336] width 532 height 28
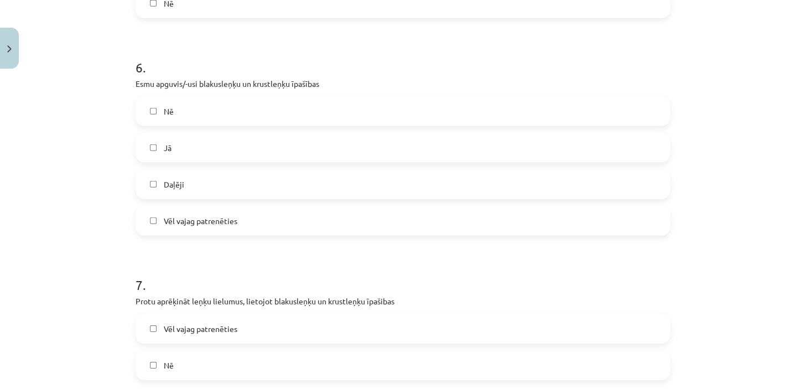
scroll to position [1361, 0]
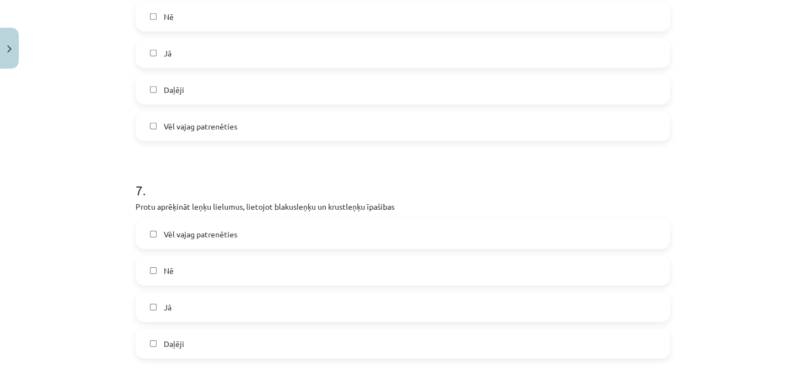
click at [145, 262] on label "Nē" at bounding box center [403, 271] width 532 height 28
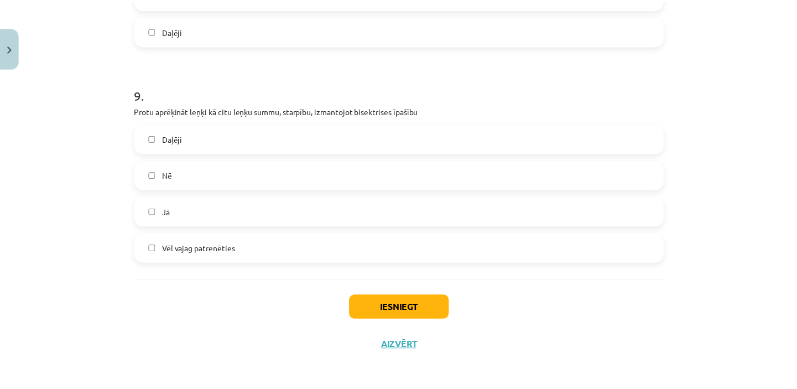
scroll to position [1892, 0]
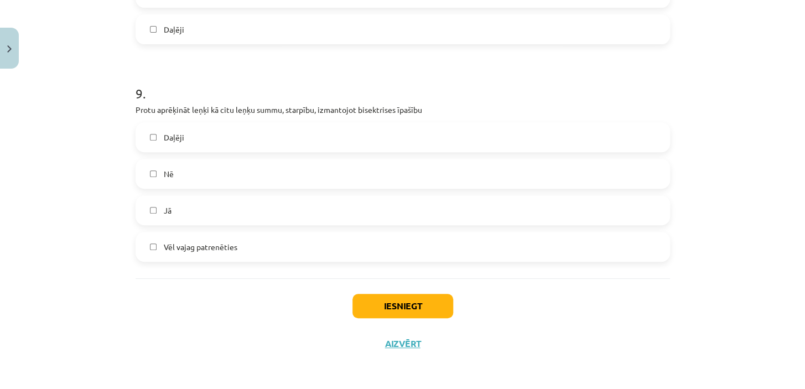
click at [144, 208] on label "Jā" at bounding box center [403, 210] width 532 height 28
click at [405, 304] on button "Iesniegt" at bounding box center [402, 306] width 101 height 24
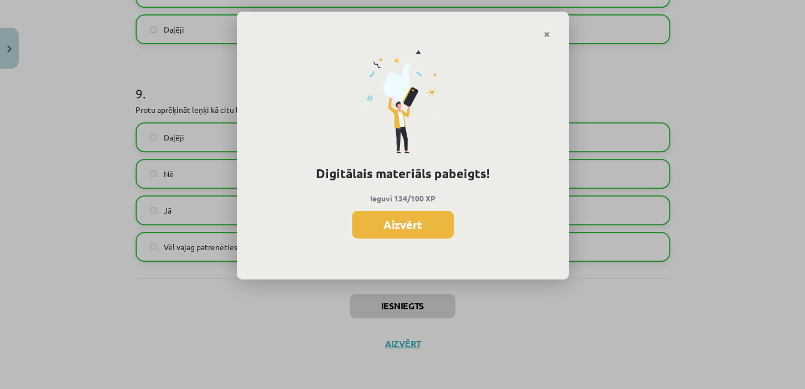
click at [406, 229] on button "Aizvērt" at bounding box center [403, 225] width 102 height 28
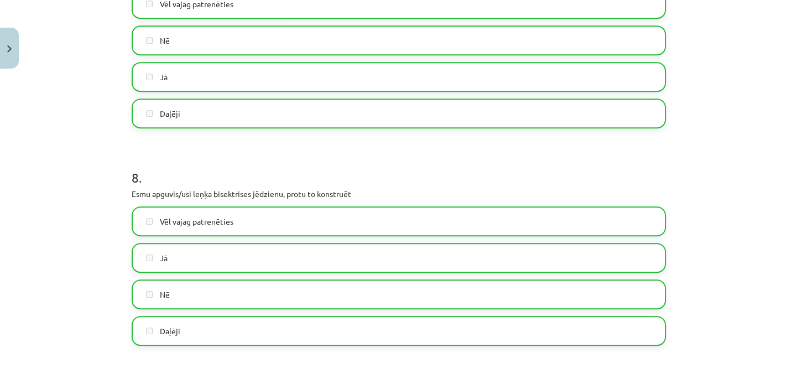
scroll to position [1490, 0]
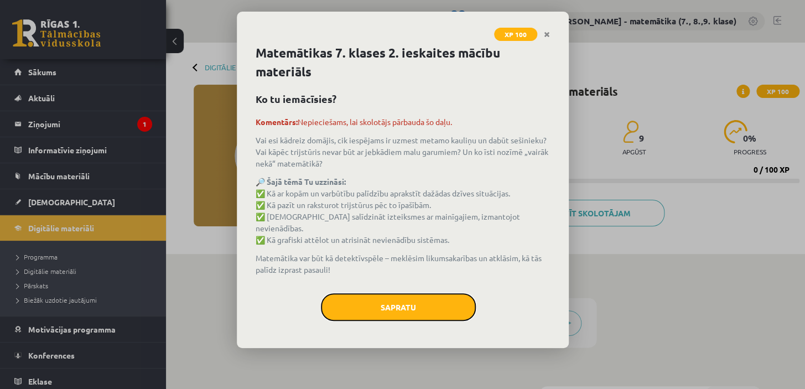
click at [383, 304] on button "Sapratu" at bounding box center [398, 307] width 155 height 28
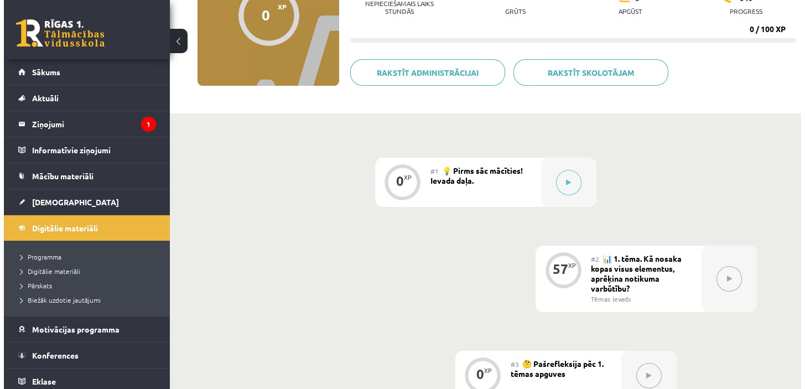
scroll to position [150, 0]
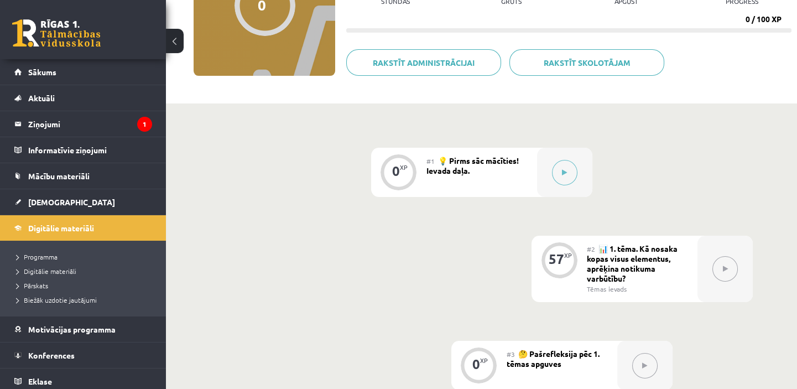
click at [566, 171] on icon at bounding box center [564, 172] width 5 height 7
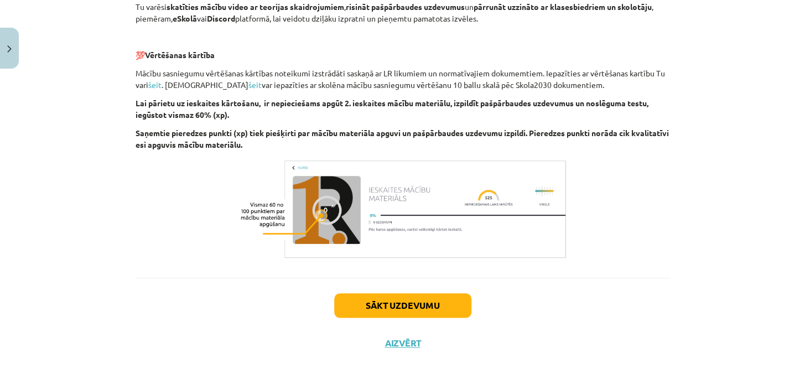
scroll to position [370, 0]
click at [409, 302] on button "Sākt uzdevumu" at bounding box center [402, 305] width 137 height 24
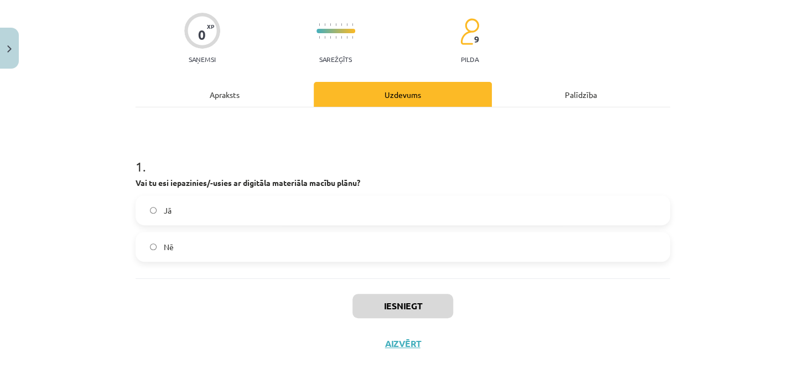
scroll to position [82, 0]
click at [394, 341] on button "Aizvērt" at bounding box center [403, 342] width 42 height 11
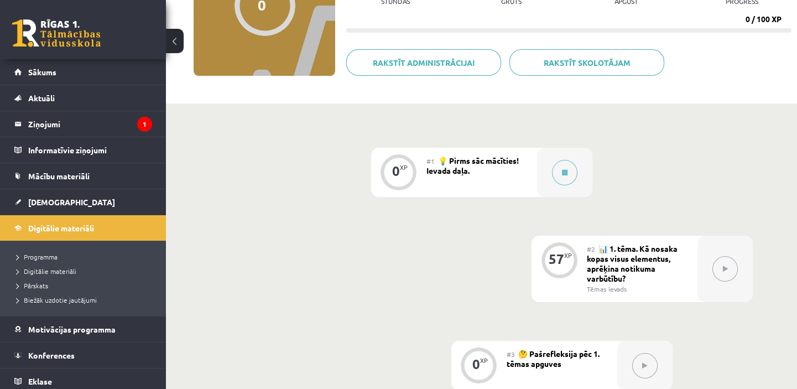
click at [490, 165] on div "#1 💡 Pirms sāc mācīties! Ievada daļa." at bounding box center [481, 172] width 111 height 49
click at [558, 171] on button at bounding box center [564, 172] width 25 height 25
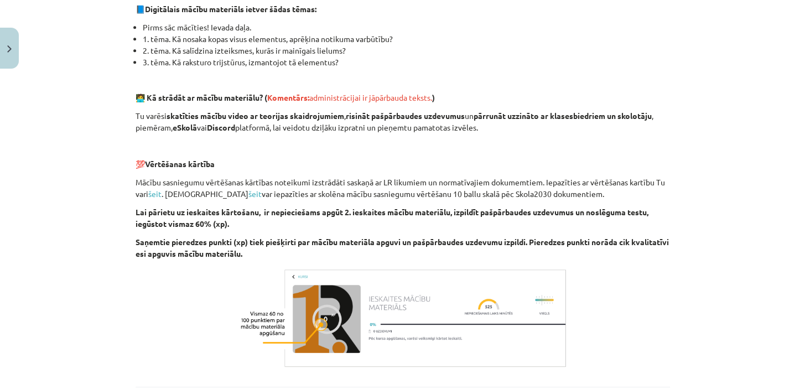
scroll to position [370, 0]
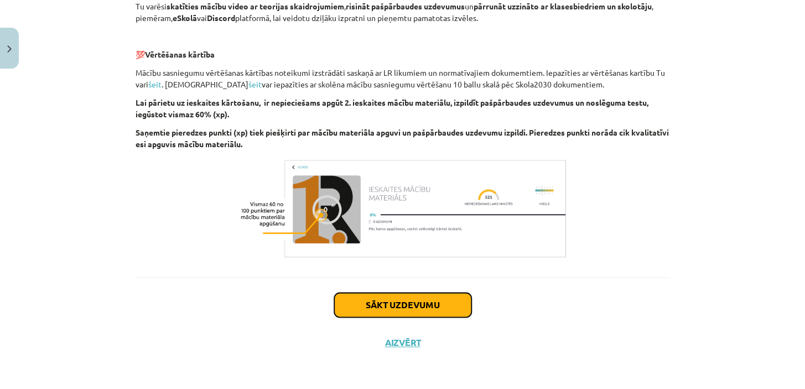
click at [414, 307] on button "Sākt uzdevumu" at bounding box center [402, 305] width 137 height 24
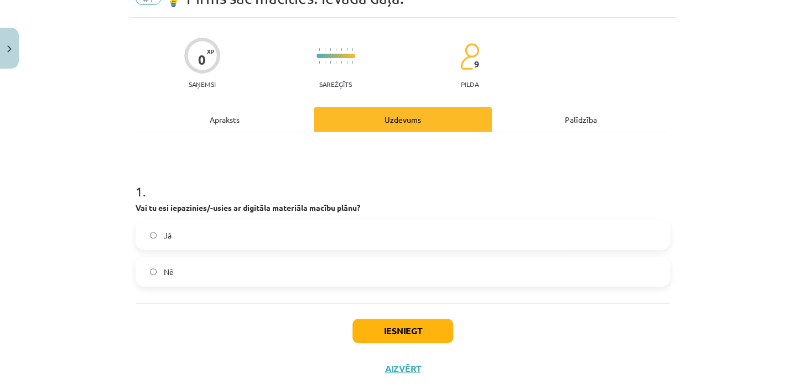
scroll to position [82, 0]
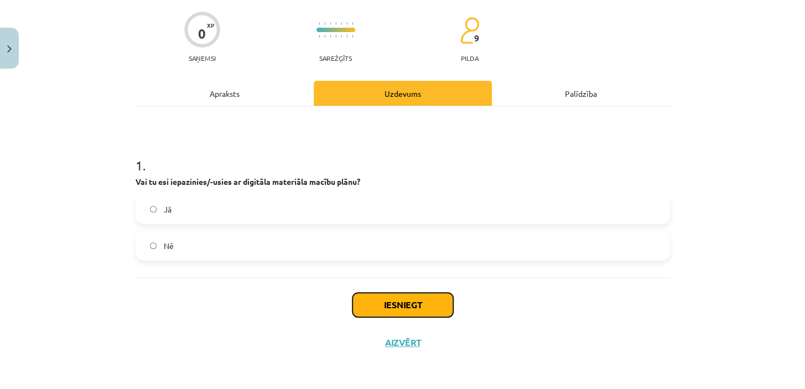
click at [404, 308] on button "Iesniegt" at bounding box center [402, 305] width 101 height 24
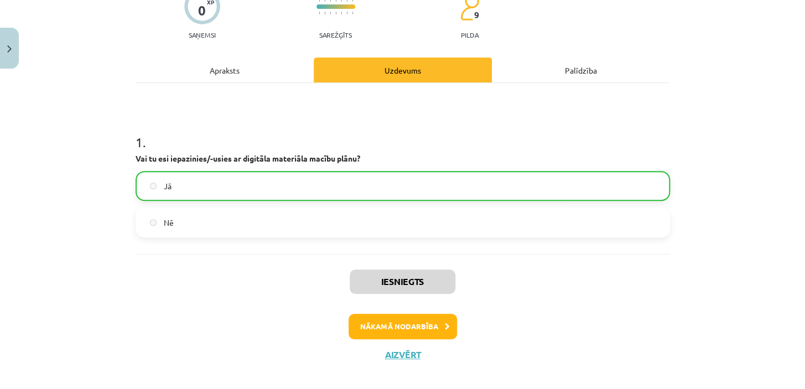
scroll to position [116, 0]
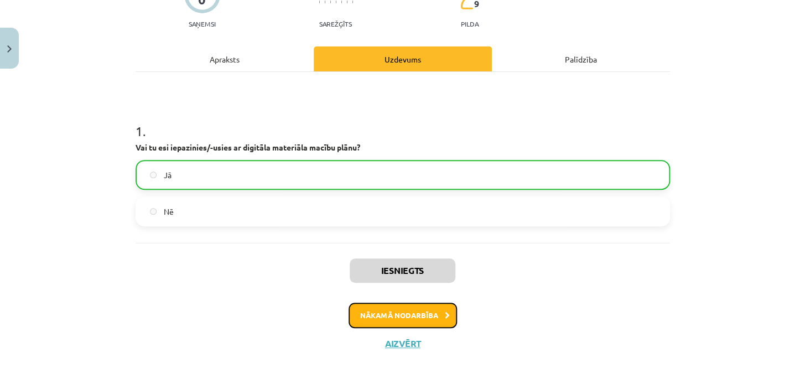
click at [409, 312] on button "Nākamā nodarbība" at bounding box center [402, 314] width 108 height 25
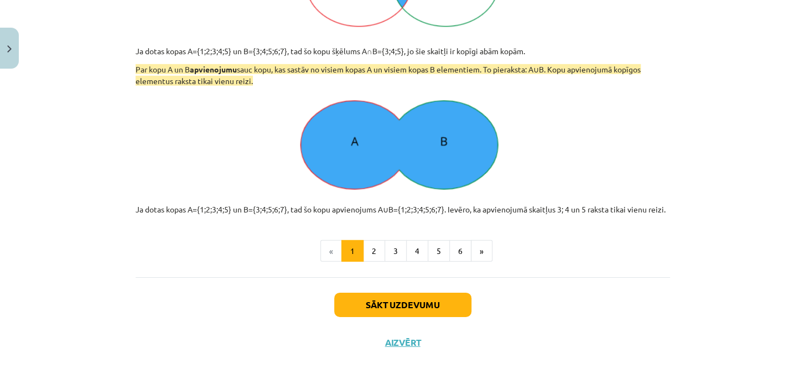
scroll to position [1291, 0]
click at [373, 250] on button "2" at bounding box center [374, 251] width 22 height 22
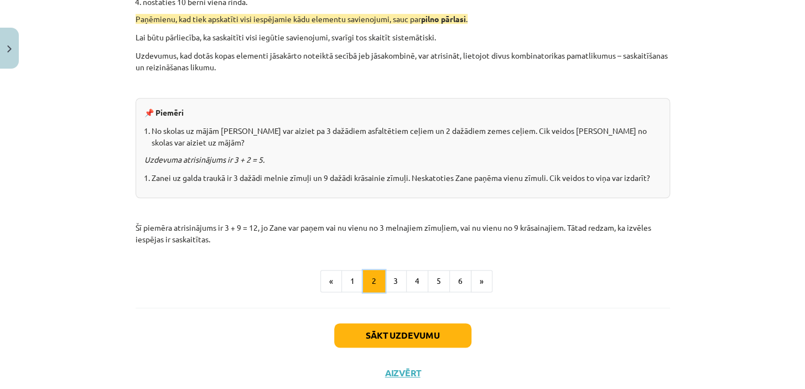
scroll to position [399, 0]
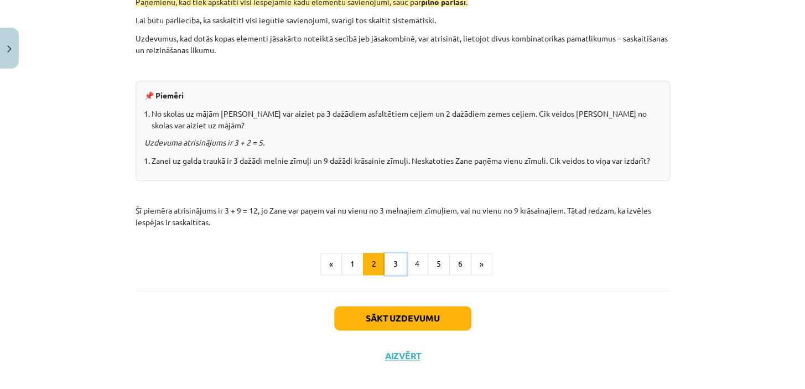
click at [390, 253] on button "3" at bounding box center [395, 264] width 22 height 22
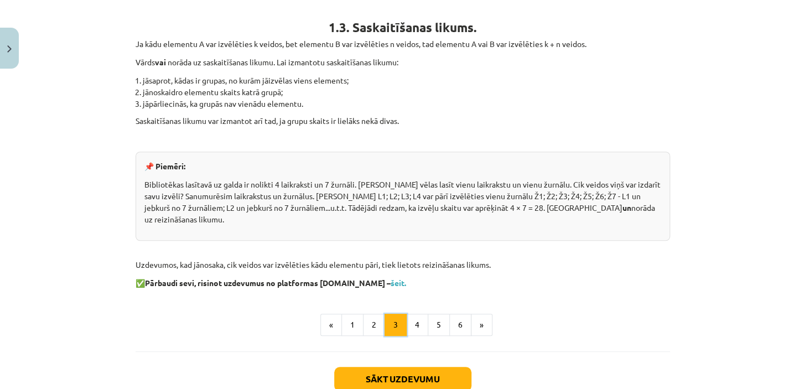
scroll to position [288, 0]
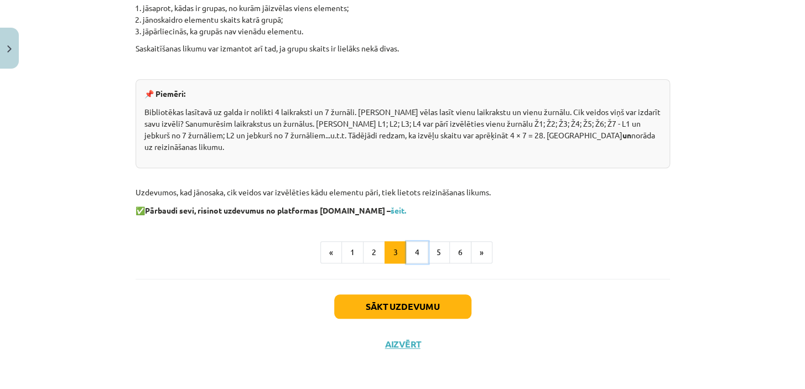
click at [415, 248] on button "4" at bounding box center [417, 252] width 22 height 22
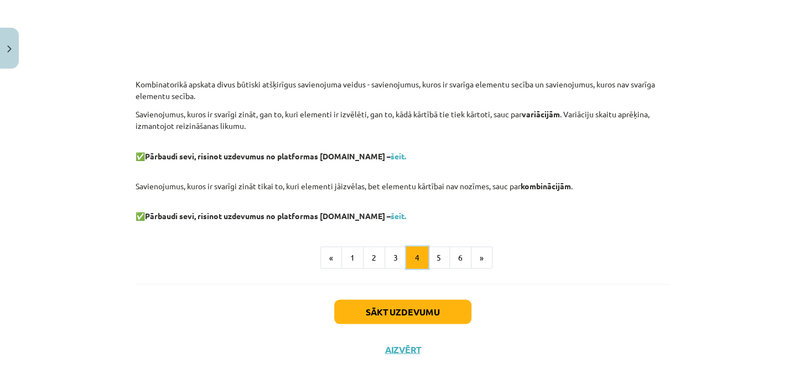
scroll to position [752, 0]
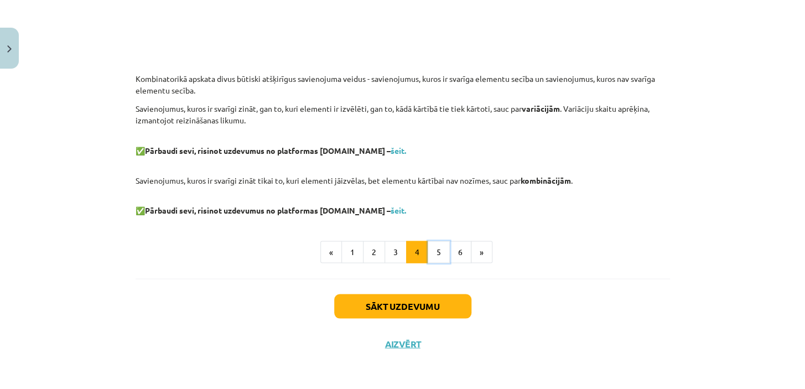
click at [438, 249] on button "5" at bounding box center [438, 252] width 22 height 22
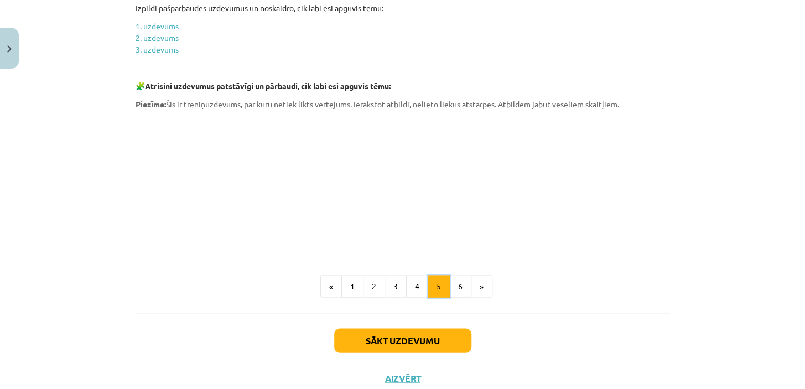
scroll to position [769, 0]
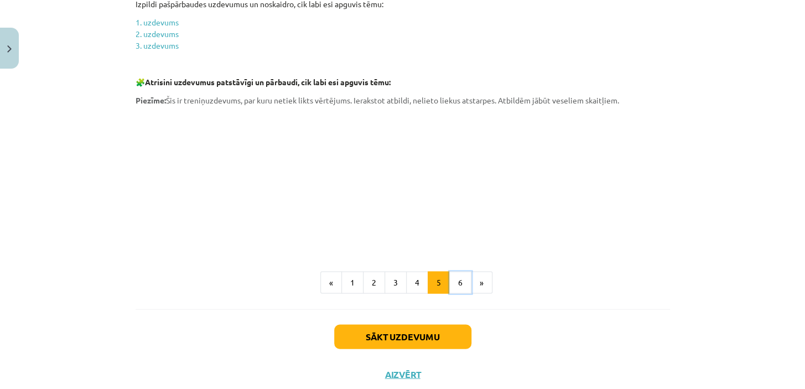
click at [456, 271] on button "6" at bounding box center [460, 282] width 22 height 22
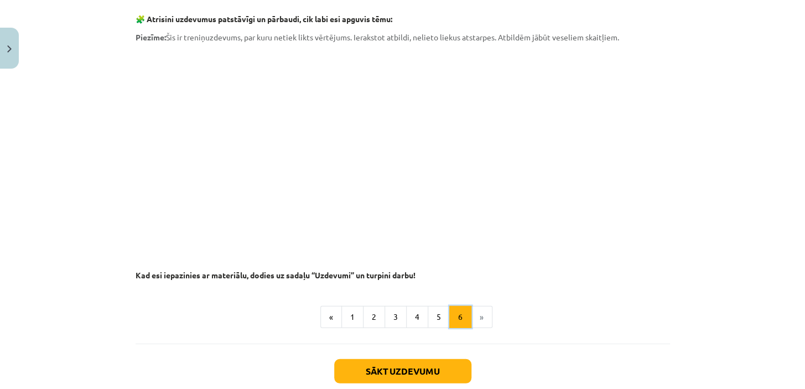
scroll to position [1111, 0]
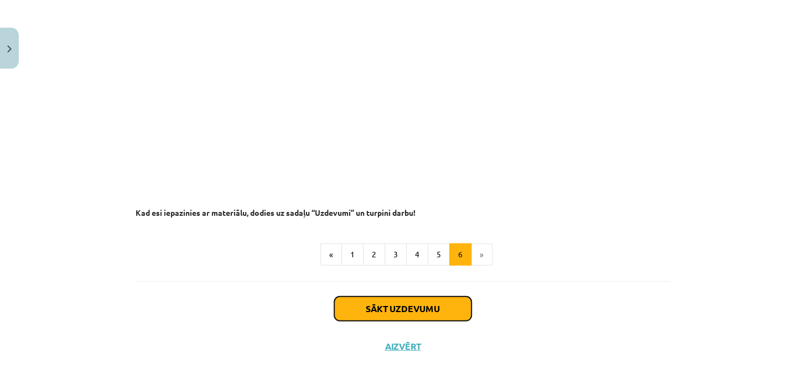
click at [404, 302] on button "Sākt uzdevumu" at bounding box center [402, 308] width 137 height 24
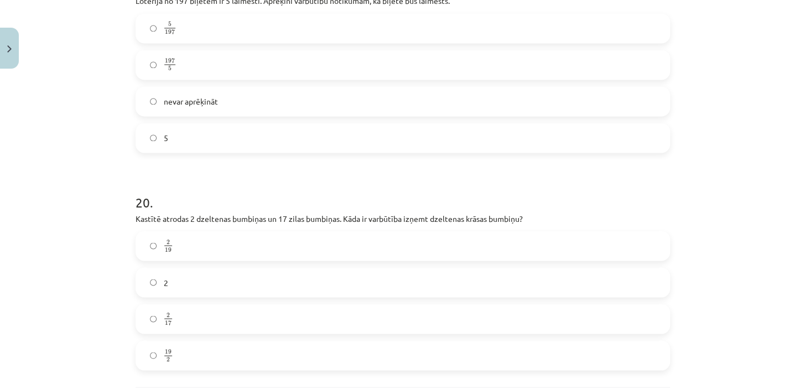
scroll to position [4335, 0]
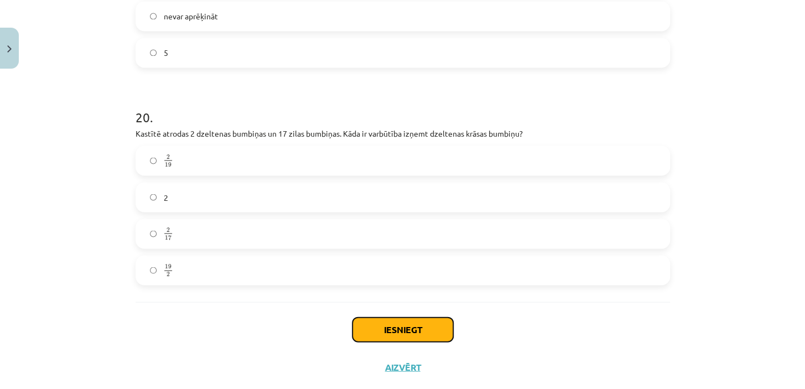
click at [399, 317] on button "Iesniegt" at bounding box center [402, 329] width 101 height 24
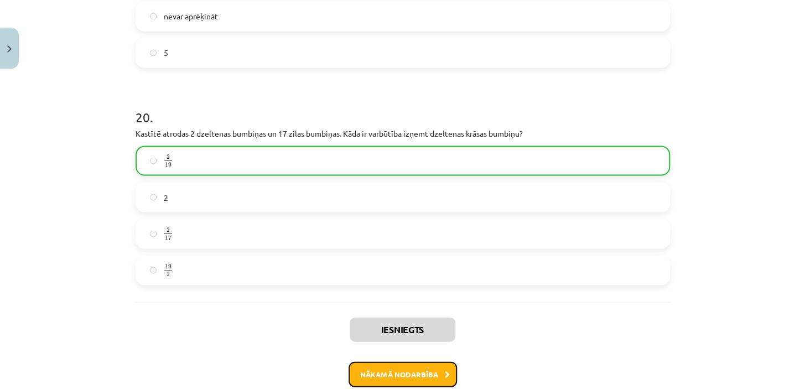
click at [424, 361] on button "Nākamā nodarbība" at bounding box center [402, 373] width 108 height 25
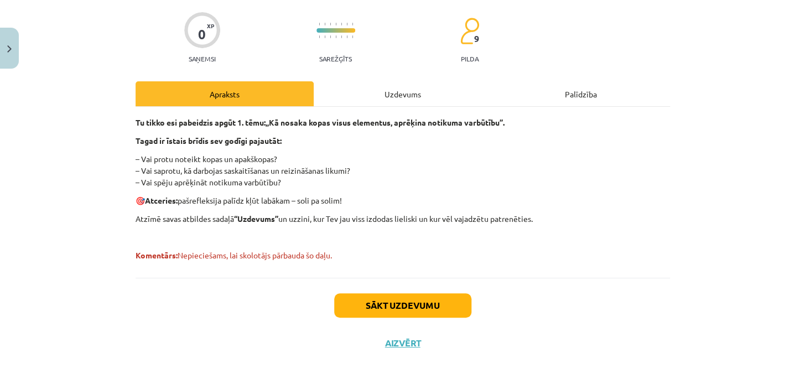
scroll to position [82, 0]
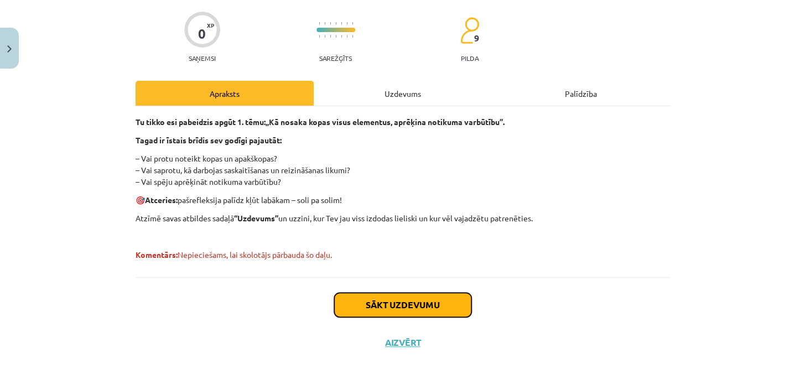
click at [389, 303] on button "Sākt uzdevumu" at bounding box center [402, 305] width 137 height 24
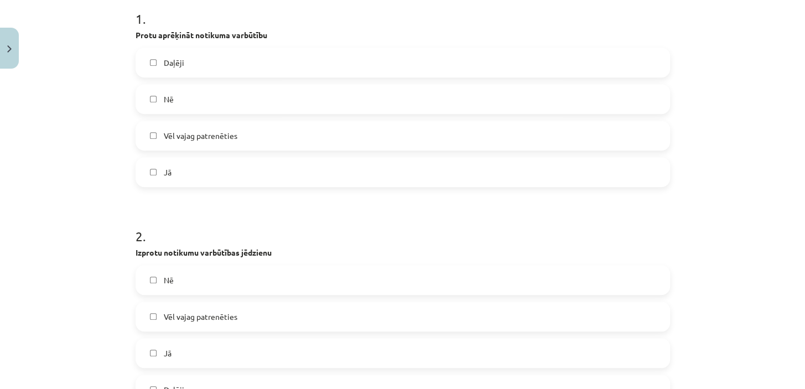
scroll to position [430, 0]
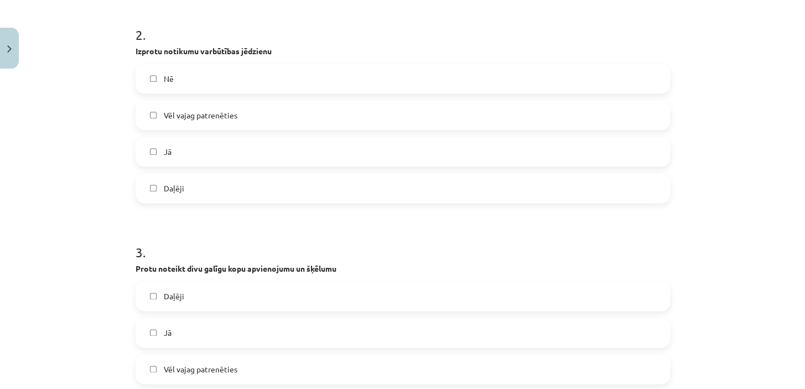
click at [146, 182] on label "Daļēji" at bounding box center [403, 188] width 532 height 28
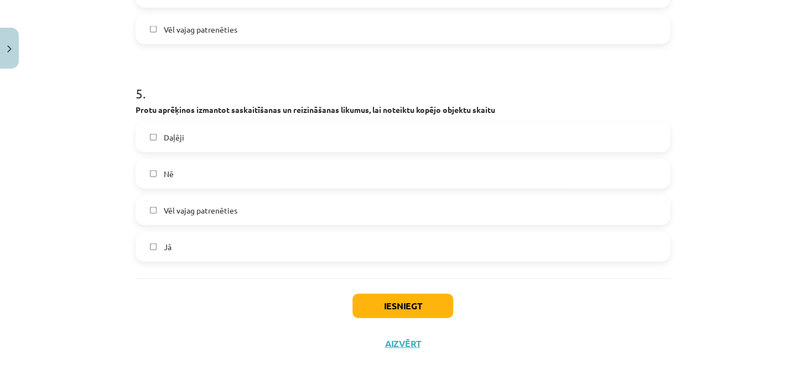
scroll to position [1024, 0]
click at [409, 306] on button "Iesniegt" at bounding box center [402, 305] width 101 height 24
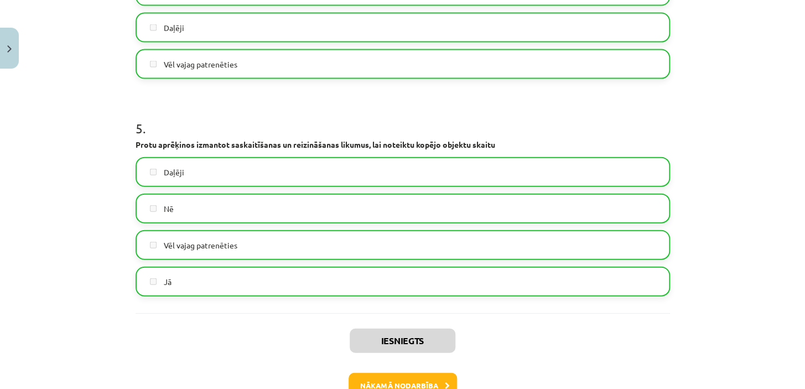
scroll to position [1058, 0]
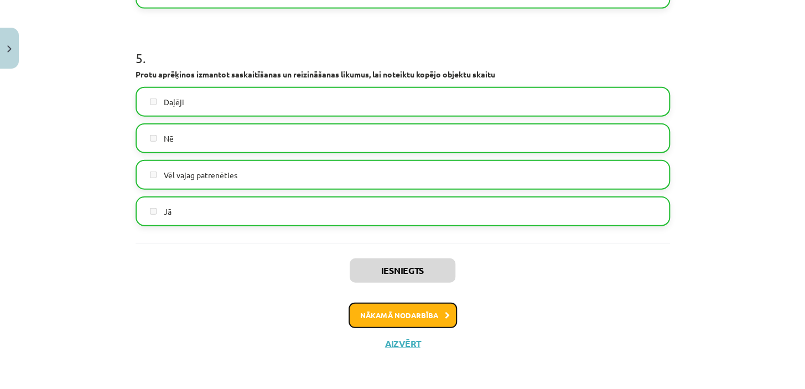
click at [420, 312] on button "Nākamā nodarbība" at bounding box center [402, 314] width 108 height 25
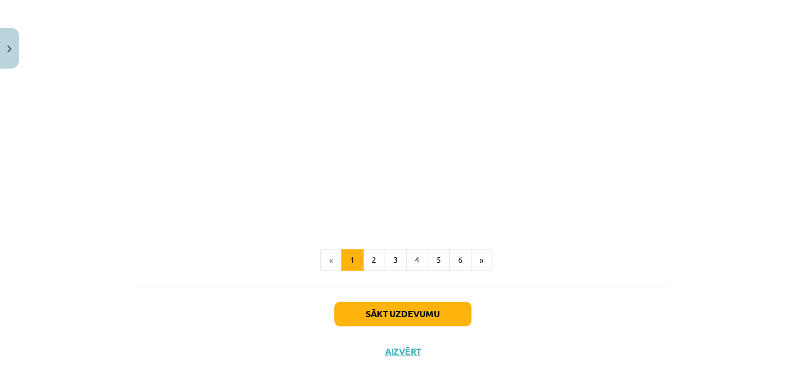
scroll to position [514, 0]
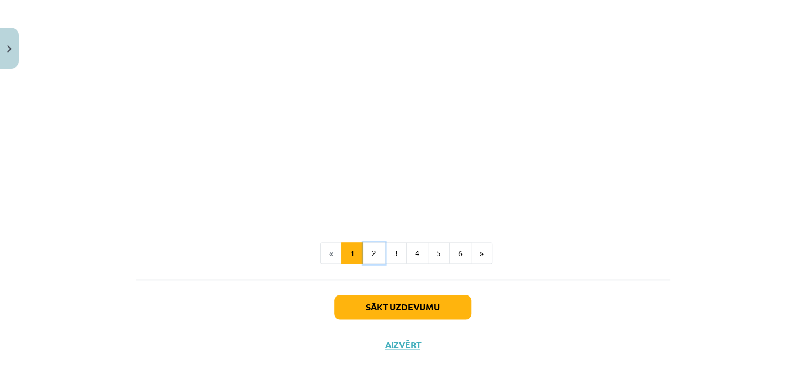
click at [370, 251] on button "2" at bounding box center [374, 253] width 22 height 22
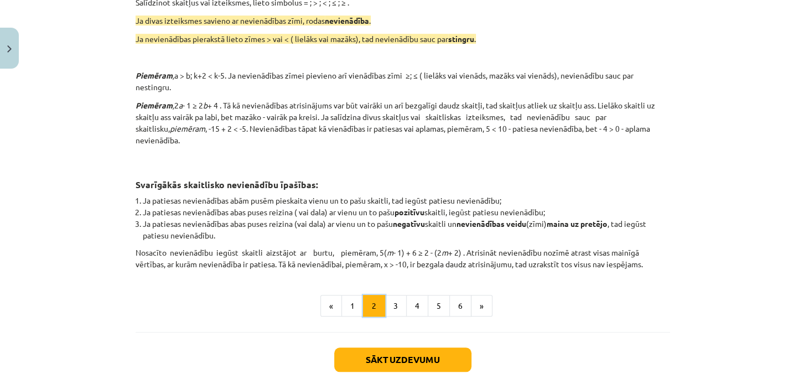
scroll to position [281, 0]
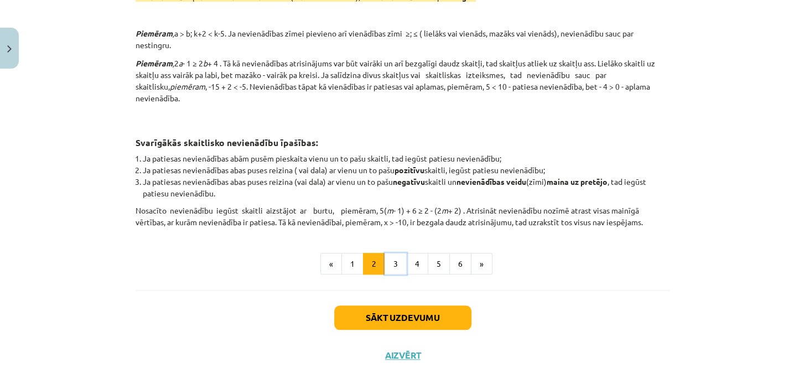
click at [389, 253] on button "3" at bounding box center [395, 264] width 22 height 22
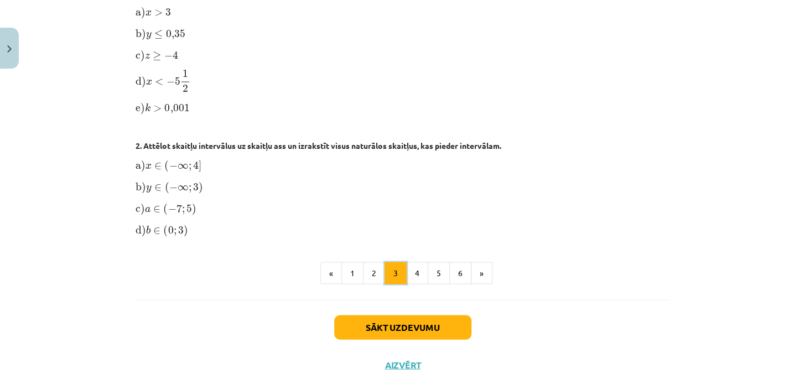
scroll to position [793, 0]
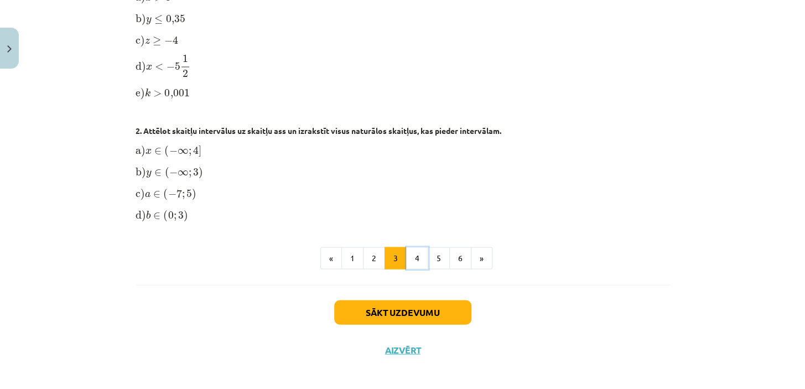
click at [413, 248] on button "4" at bounding box center [417, 258] width 22 height 22
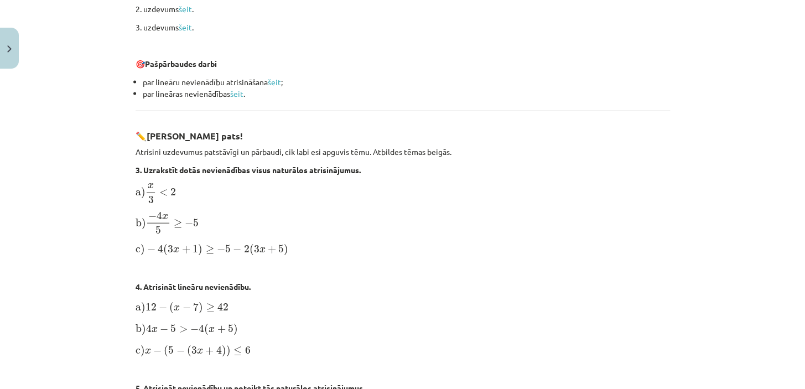
scroll to position [1254, 0]
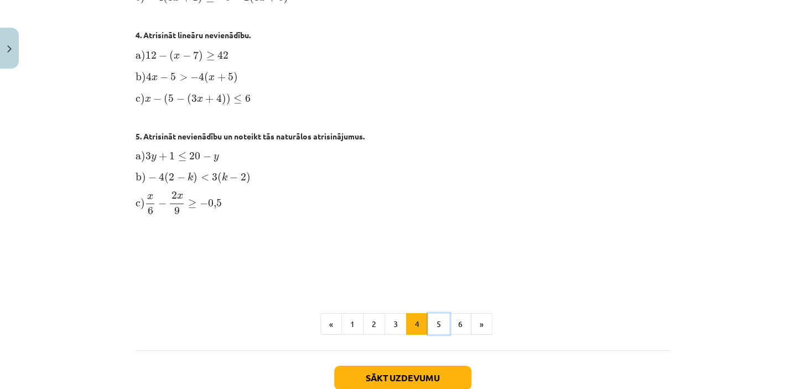
click at [440, 321] on button "5" at bounding box center [438, 324] width 22 height 22
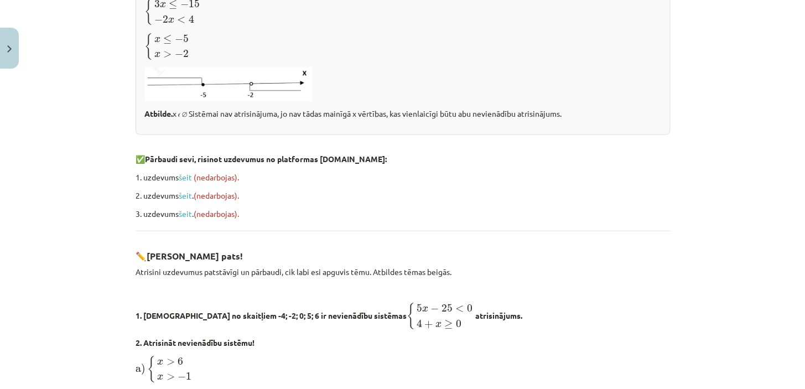
scroll to position [1103, 0]
click at [182, 171] on link "šeit" at bounding box center [185, 176] width 13 height 10
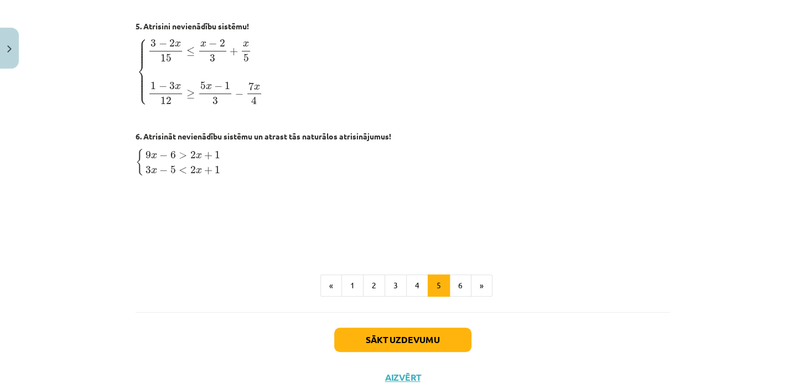
scroll to position [1835, 0]
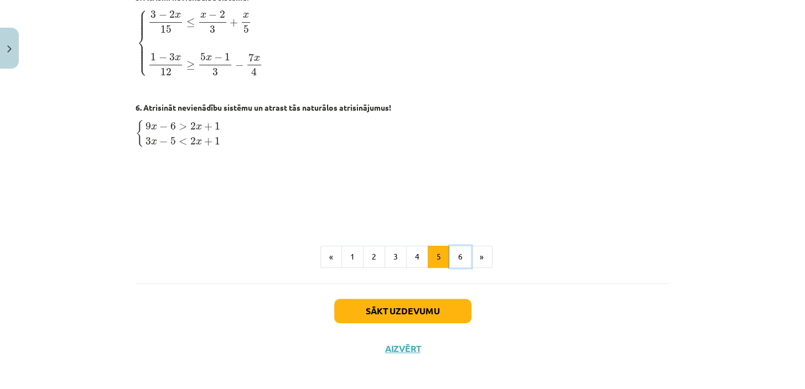
click at [452, 254] on button "6" at bounding box center [460, 257] width 22 height 22
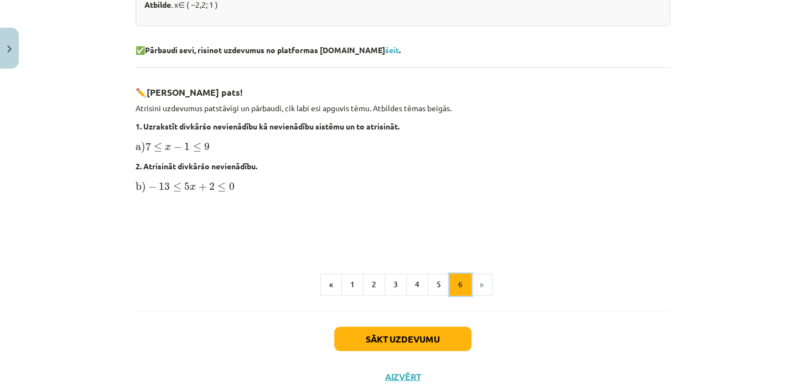
scroll to position [580, 0]
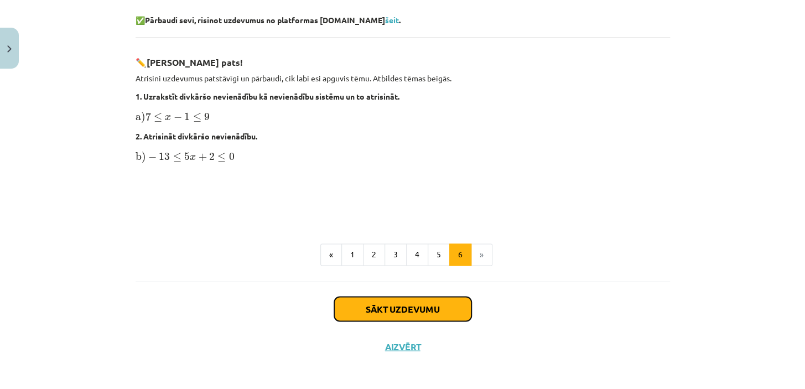
click at [421, 306] on button "Sākt uzdevumu" at bounding box center [402, 308] width 137 height 24
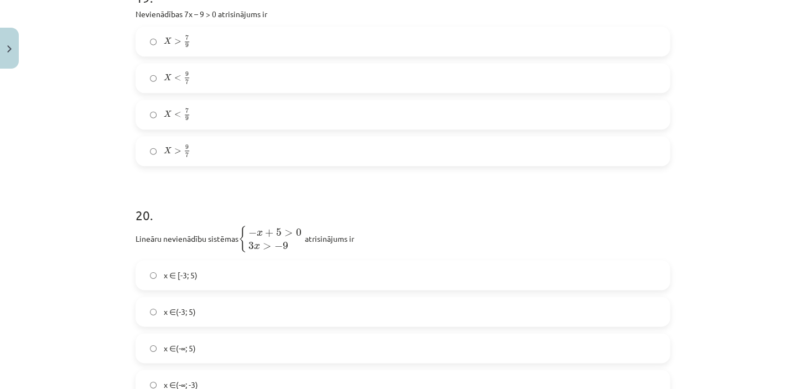
scroll to position [4086, 0]
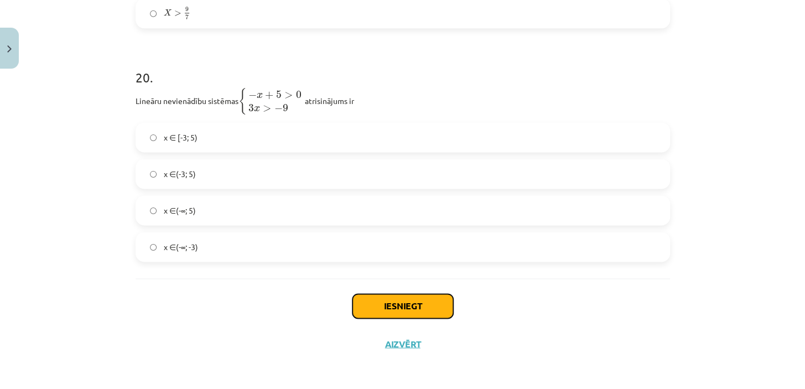
click at [400, 303] on button "Iesniegt" at bounding box center [402, 306] width 101 height 24
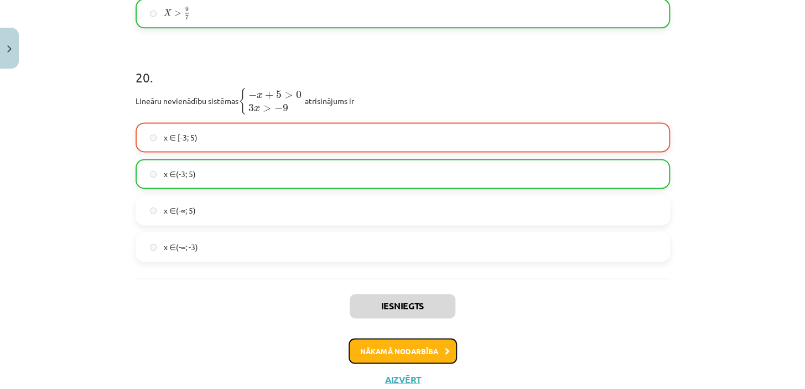
click at [430, 350] on button "Nākamā nodarbība" at bounding box center [402, 350] width 108 height 25
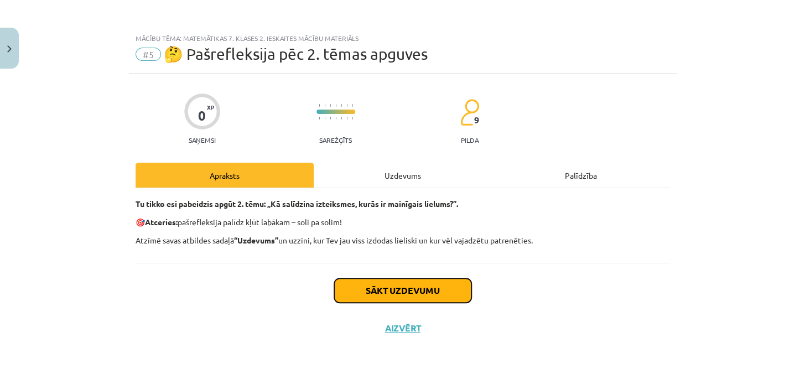
click at [409, 293] on button "Sākt uzdevumu" at bounding box center [402, 290] width 137 height 24
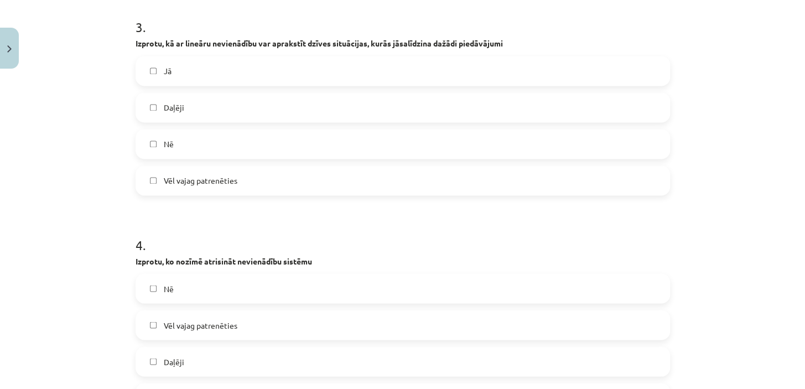
scroll to position [804, 0]
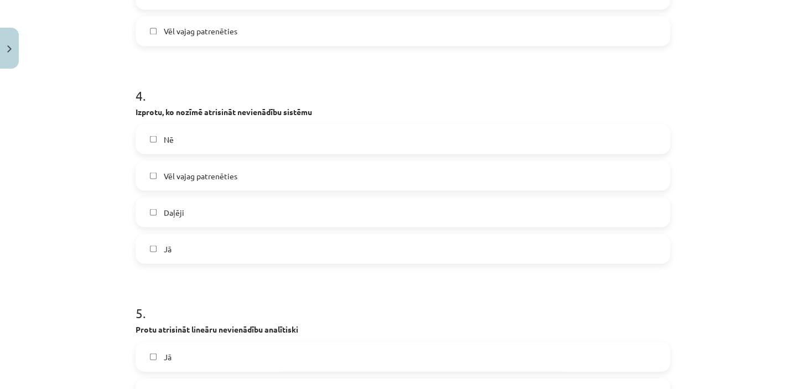
click at [148, 206] on label "Daļēji" at bounding box center [403, 212] width 532 height 28
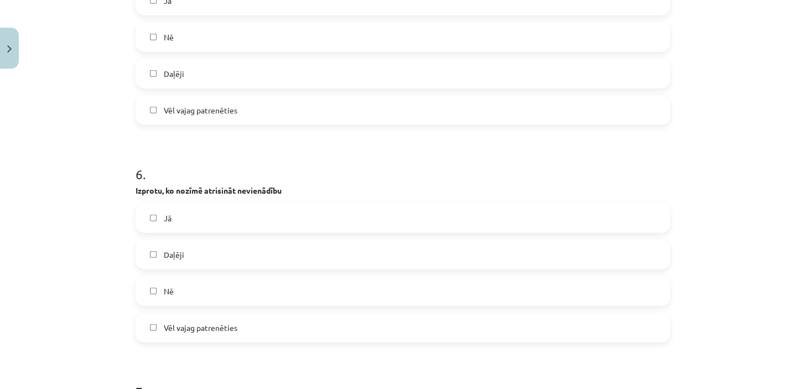
scroll to position [1307, 0]
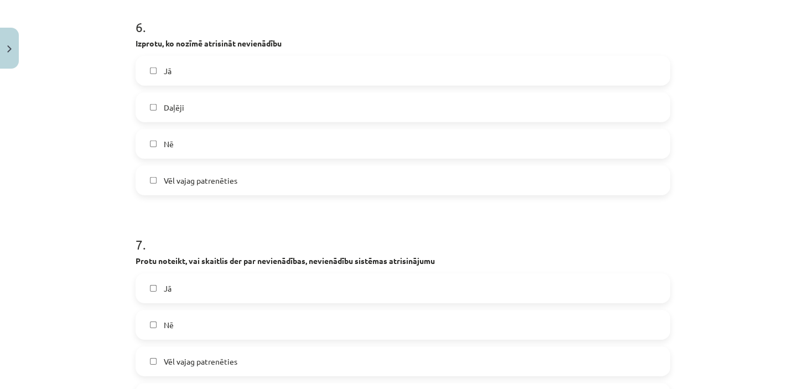
click at [156, 283] on label "Jā" at bounding box center [403, 288] width 532 height 28
click at [148, 63] on label "Jā" at bounding box center [403, 71] width 532 height 28
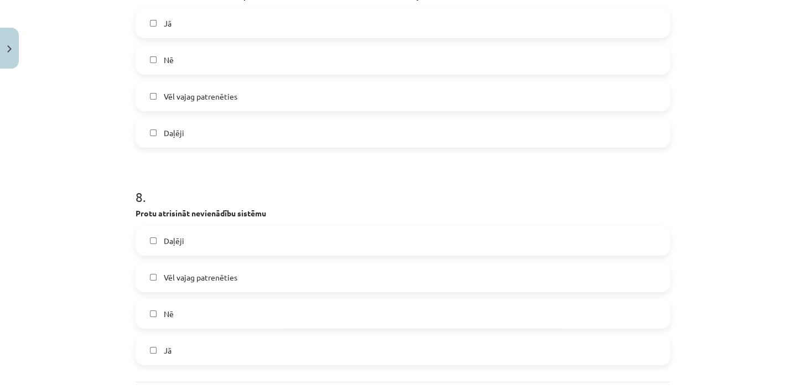
scroll to position [1675, 0]
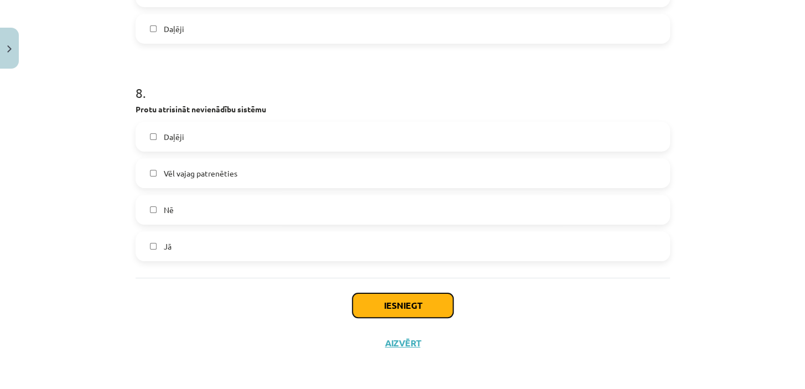
click at [396, 304] on button "Iesniegt" at bounding box center [402, 305] width 101 height 24
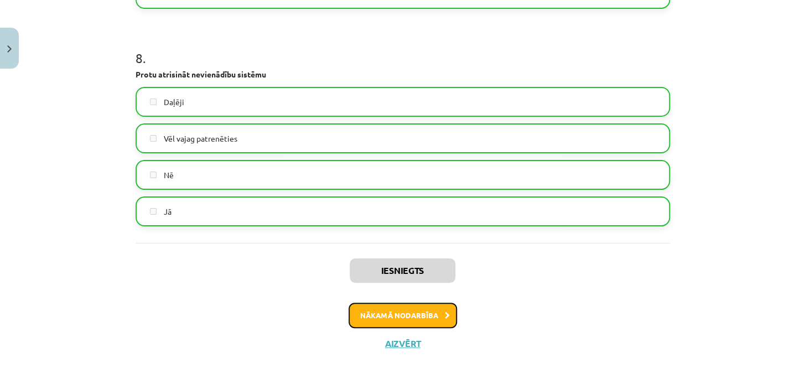
click at [403, 312] on button "Nākamā nodarbība" at bounding box center [402, 314] width 108 height 25
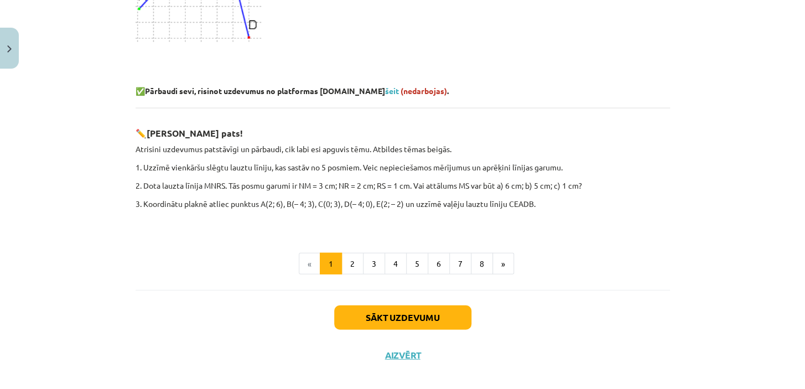
scroll to position [1060, 0]
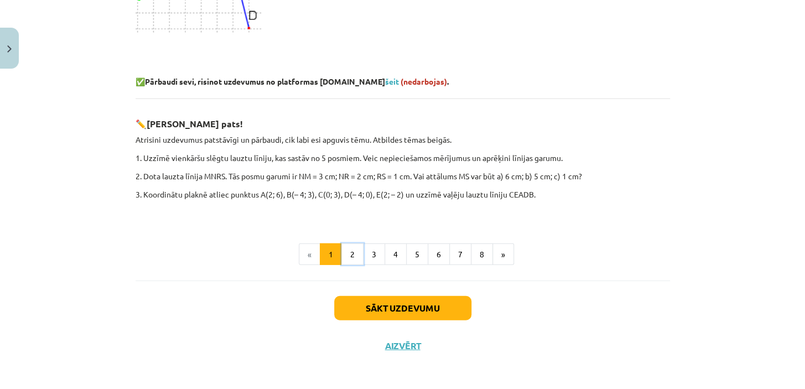
click at [349, 252] on button "2" at bounding box center [352, 254] width 22 height 22
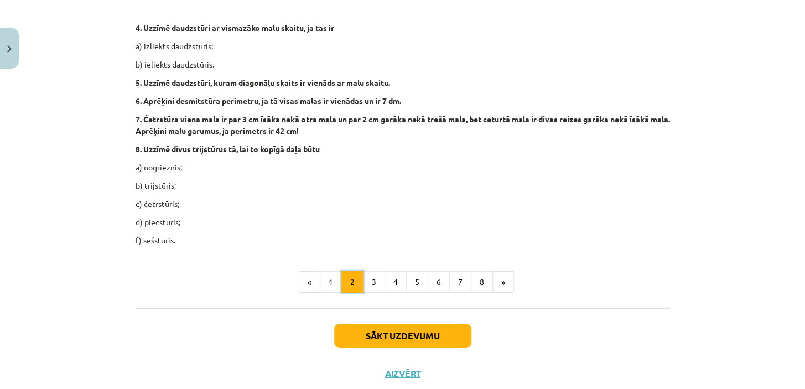
scroll to position [1338, 0]
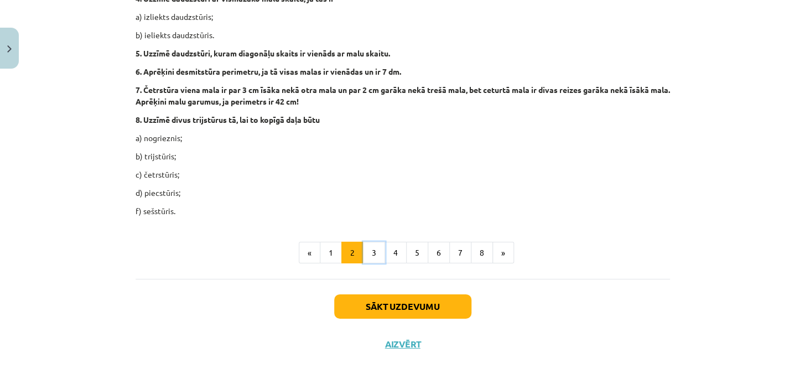
click at [367, 246] on button "3" at bounding box center [374, 253] width 22 height 22
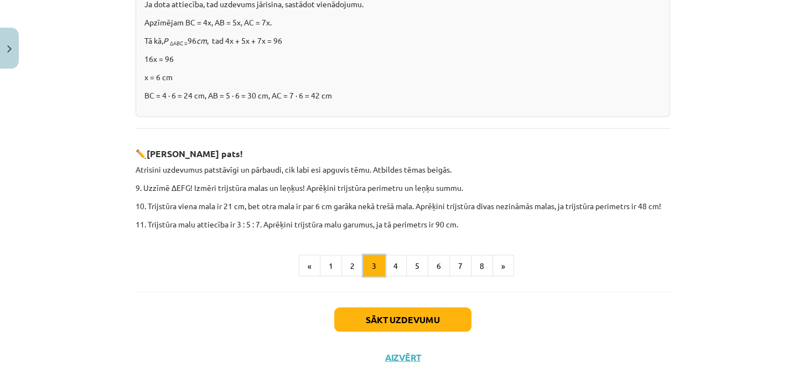
scroll to position [784, 0]
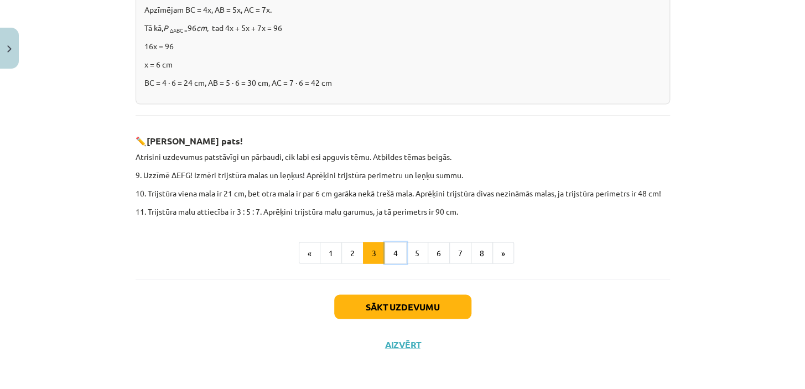
click at [389, 246] on button "4" at bounding box center [395, 253] width 22 height 22
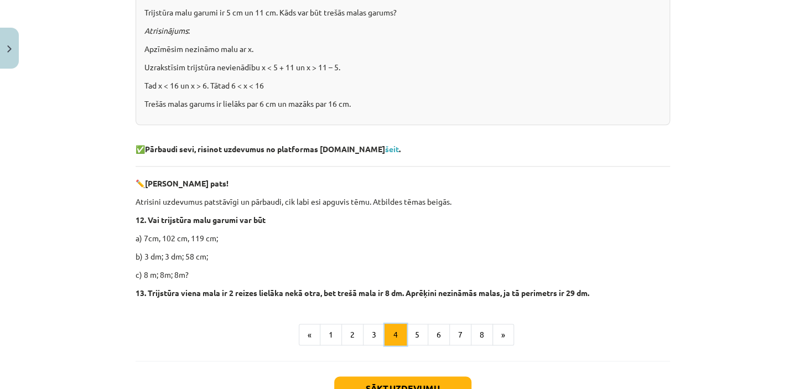
scroll to position [530, 0]
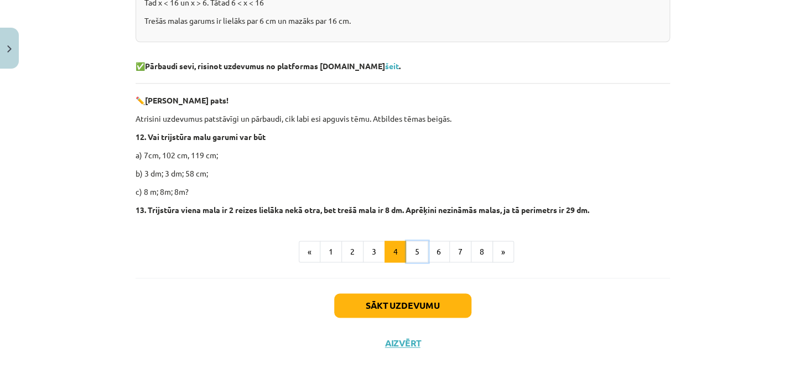
click at [411, 253] on button "5" at bounding box center [417, 252] width 22 height 22
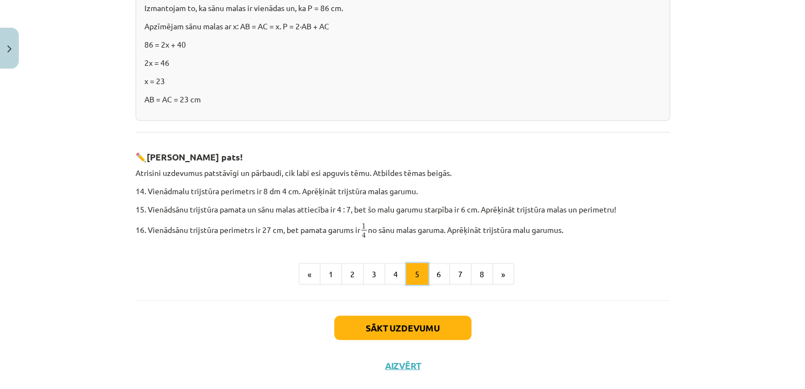
scroll to position [721, 0]
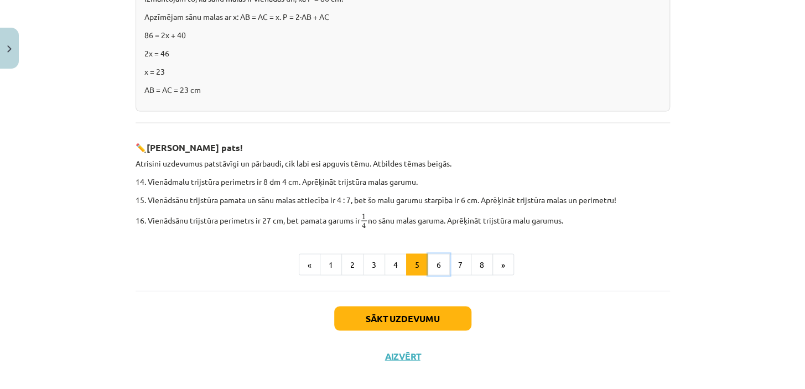
click at [435, 253] on button "6" at bounding box center [438, 264] width 22 height 22
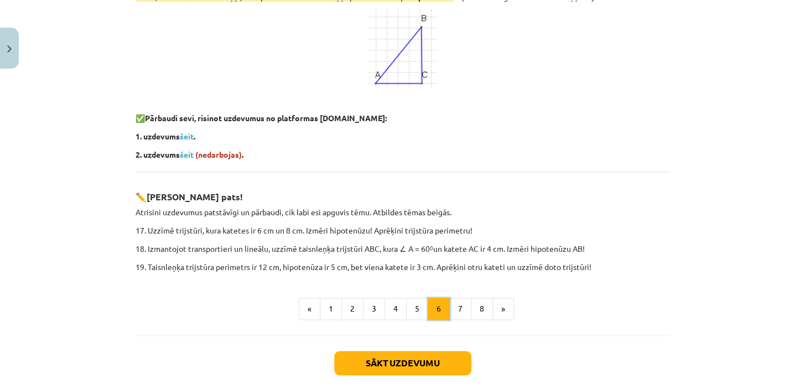
scroll to position [549, 0]
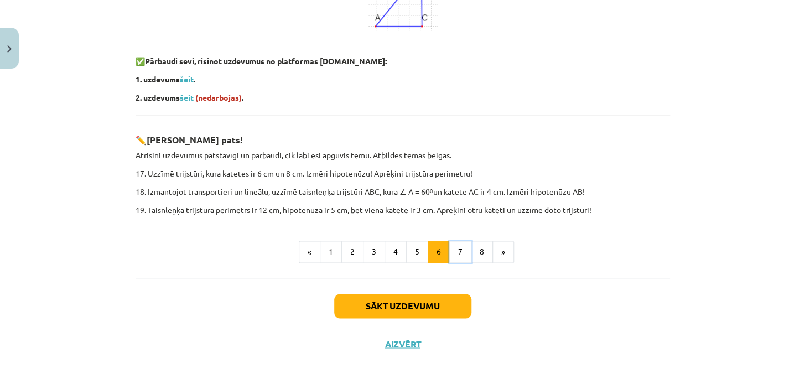
click at [453, 253] on button "7" at bounding box center [460, 252] width 22 height 22
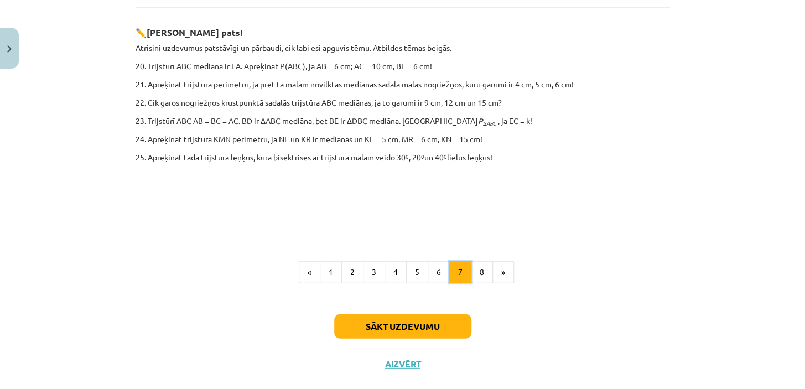
scroll to position [1062, 0]
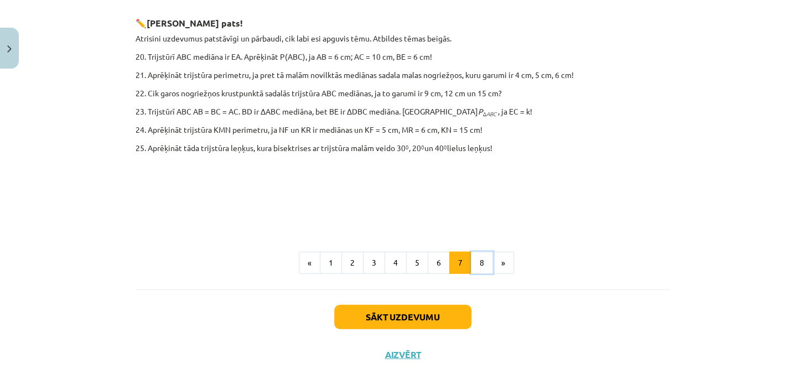
click at [477, 253] on button "8" at bounding box center [482, 263] width 22 height 22
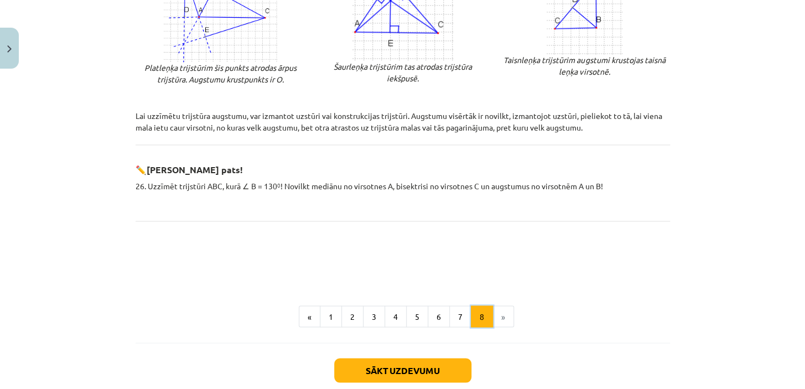
scroll to position [765, 0]
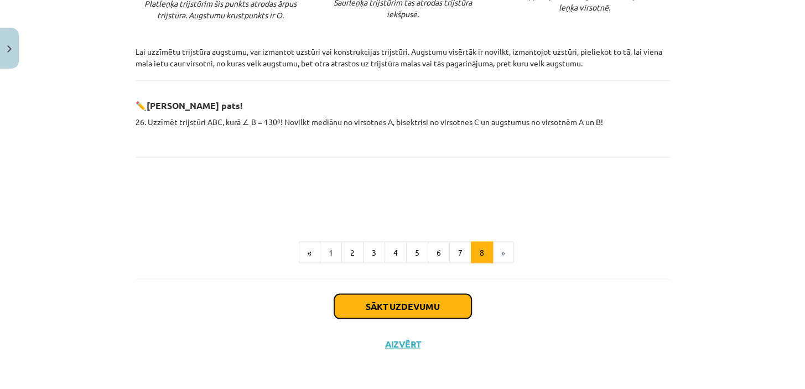
click at [417, 302] on button "Sākt uzdevumu" at bounding box center [402, 306] width 137 height 24
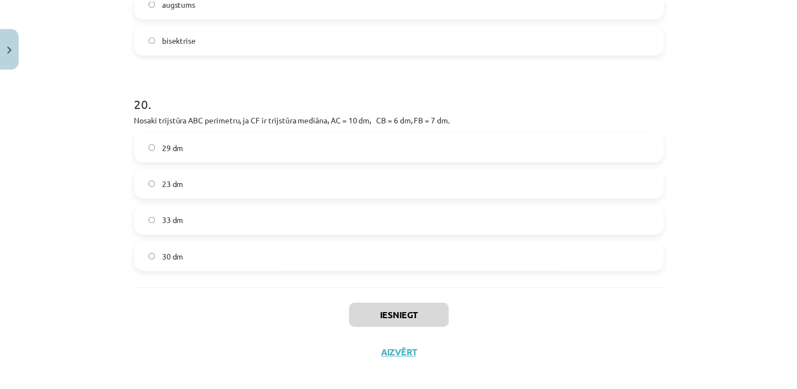
scroll to position [5282, 0]
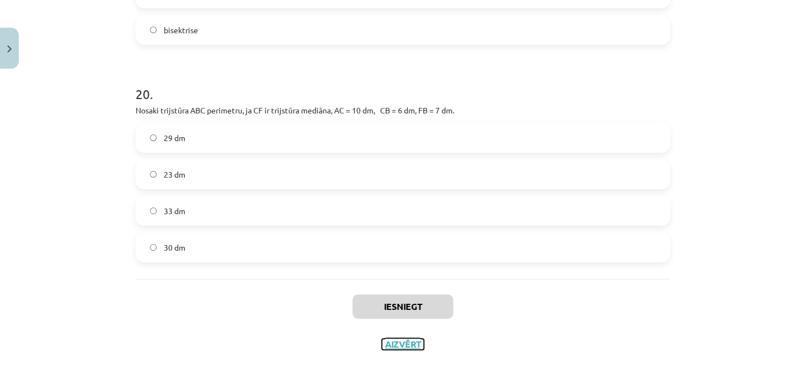
click at [396, 344] on button "Aizvērt" at bounding box center [403, 343] width 42 height 11
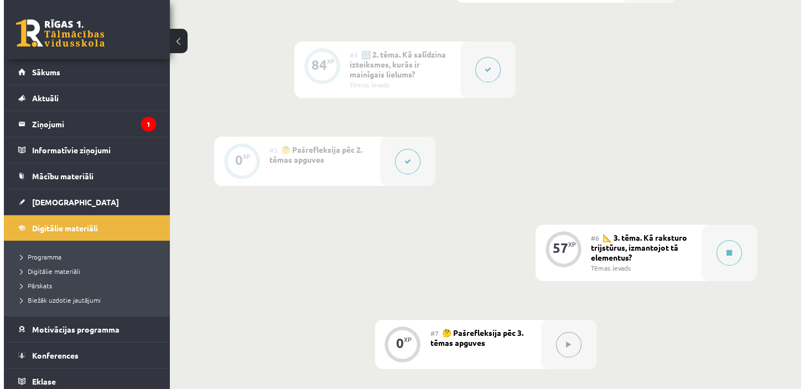
scroll to position [603, 0]
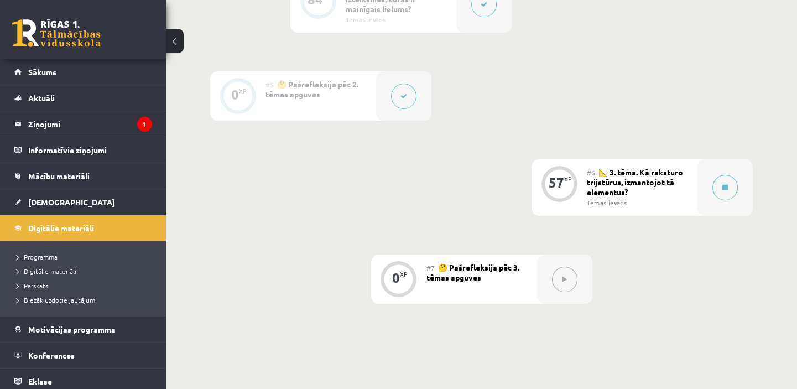
click at [724, 186] on icon at bounding box center [725, 187] width 6 height 7
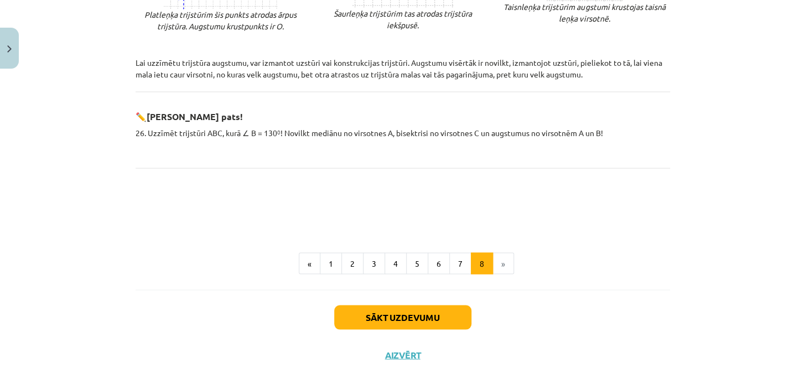
scroll to position [765, 0]
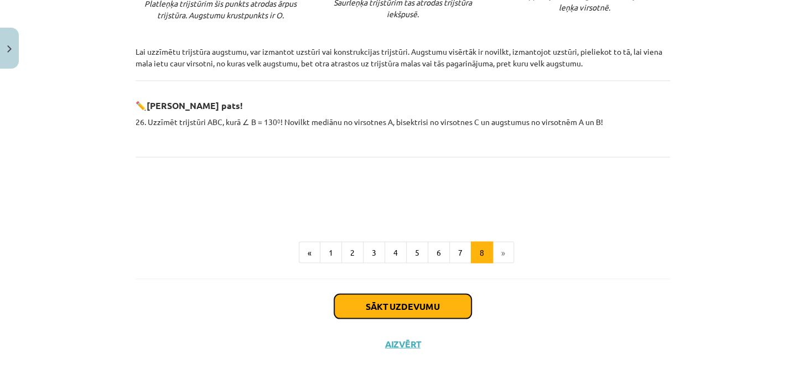
click at [429, 305] on button "Sākt uzdevumu" at bounding box center [402, 306] width 137 height 24
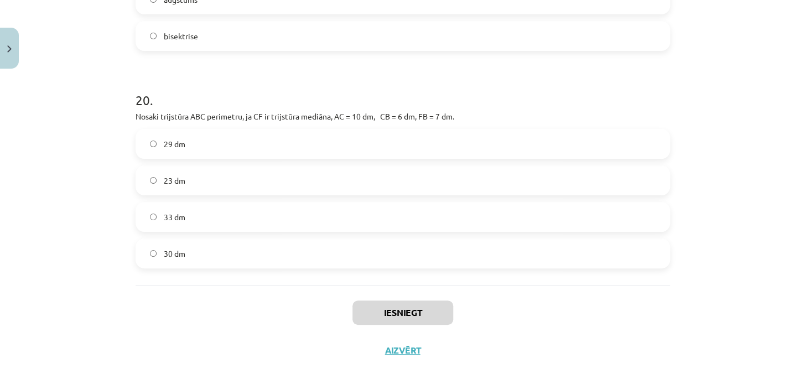
scroll to position [5282, 0]
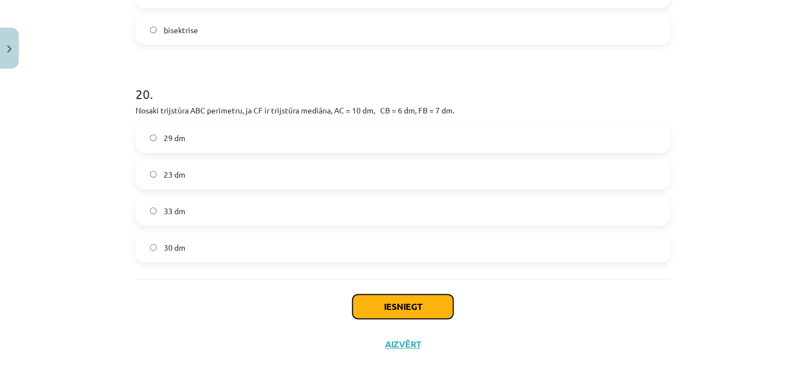
click at [370, 306] on button "Iesniegt" at bounding box center [402, 306] width 101 height 24
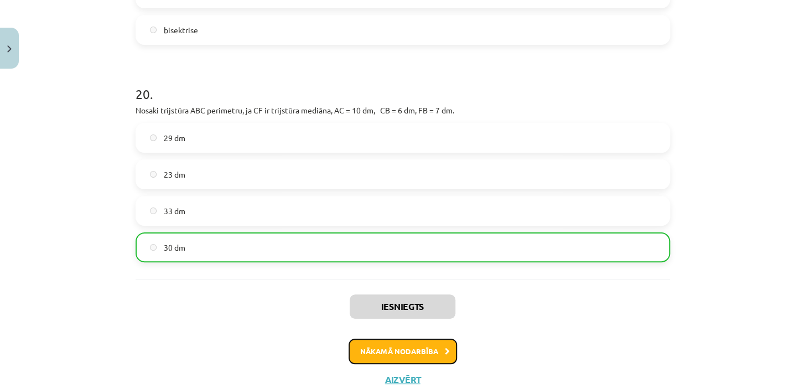
click at [420, 347] on button "Nākamā nodarbība" at bounding box center [402, 350] width 108 height 25
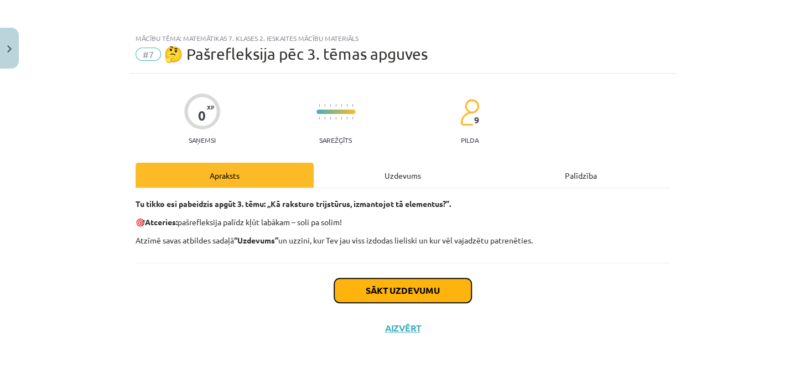
click at [389, 286] on button "Sākt uzdevumu" at bounding box center [402, 290] width 137 height 24
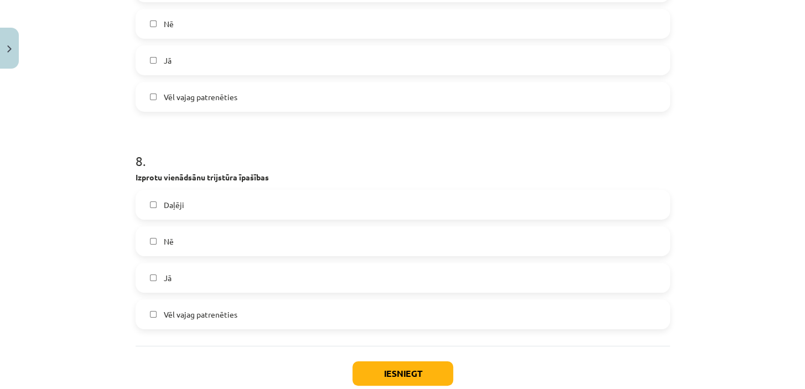
scroll to position [1609, 0]
click at [144, 201] on label "Daļēji" at bounding box center [403, 204] width 532 height 28
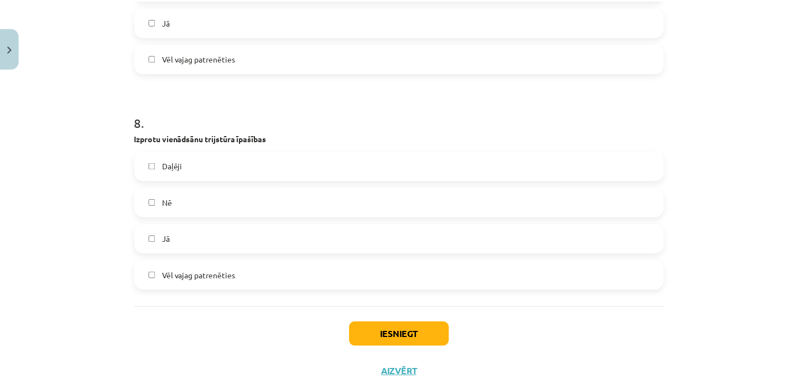
scroll to position [1675, 0]
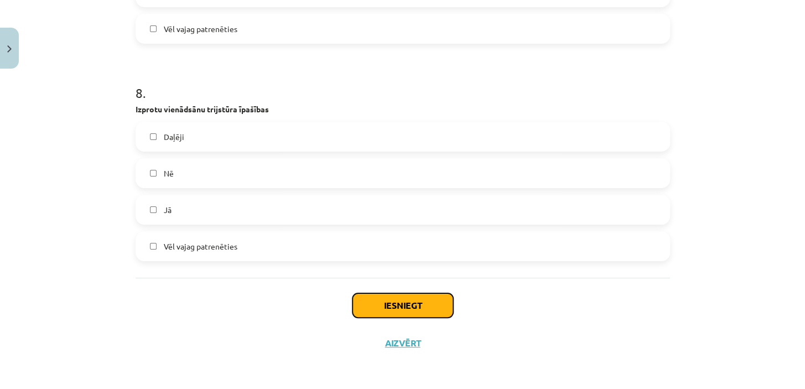
click at [410, 304] on button "Iesniegt" at bounding box center [402, 305] width 101 height 24
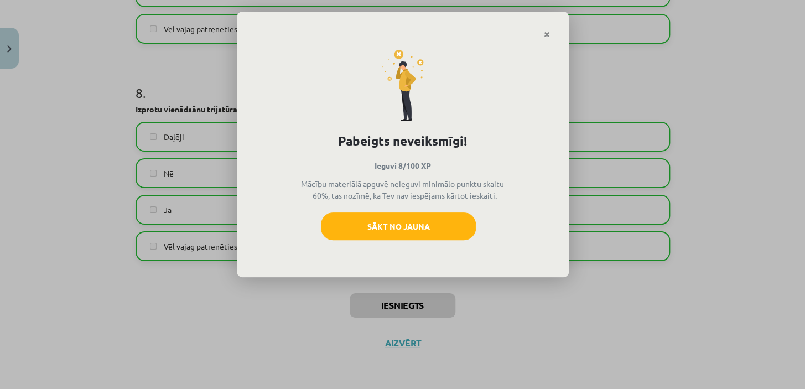
click at [547, 33] on icon "Close" at bounding box center [547, 35] width 6 height 8
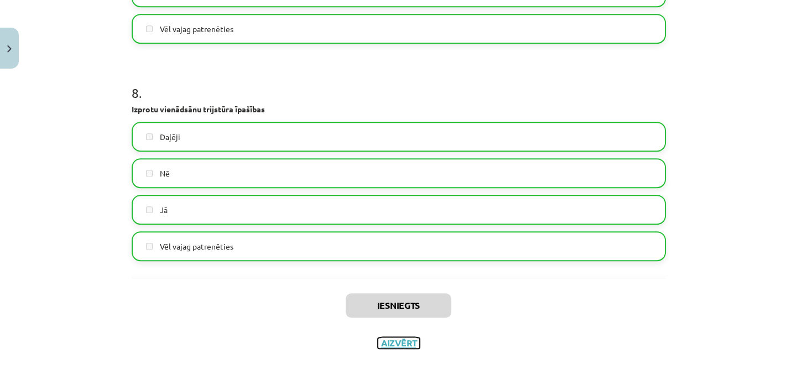
click at [401, 343] on button "Aizvērt" at bounding box center [399, 342] width 42 height 11
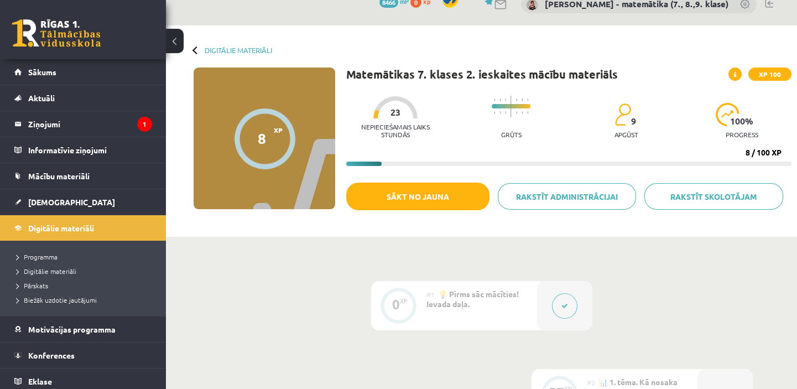
scroll to position [0, 0]
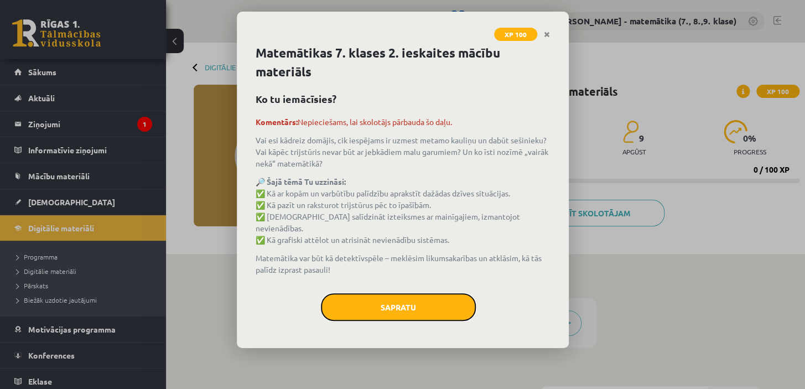
click at [399, 311] on button "Sapratu" at bounding box center [398, 307] width 155 height 28
